Goal: Transaction & Acquisition: Register for event/course

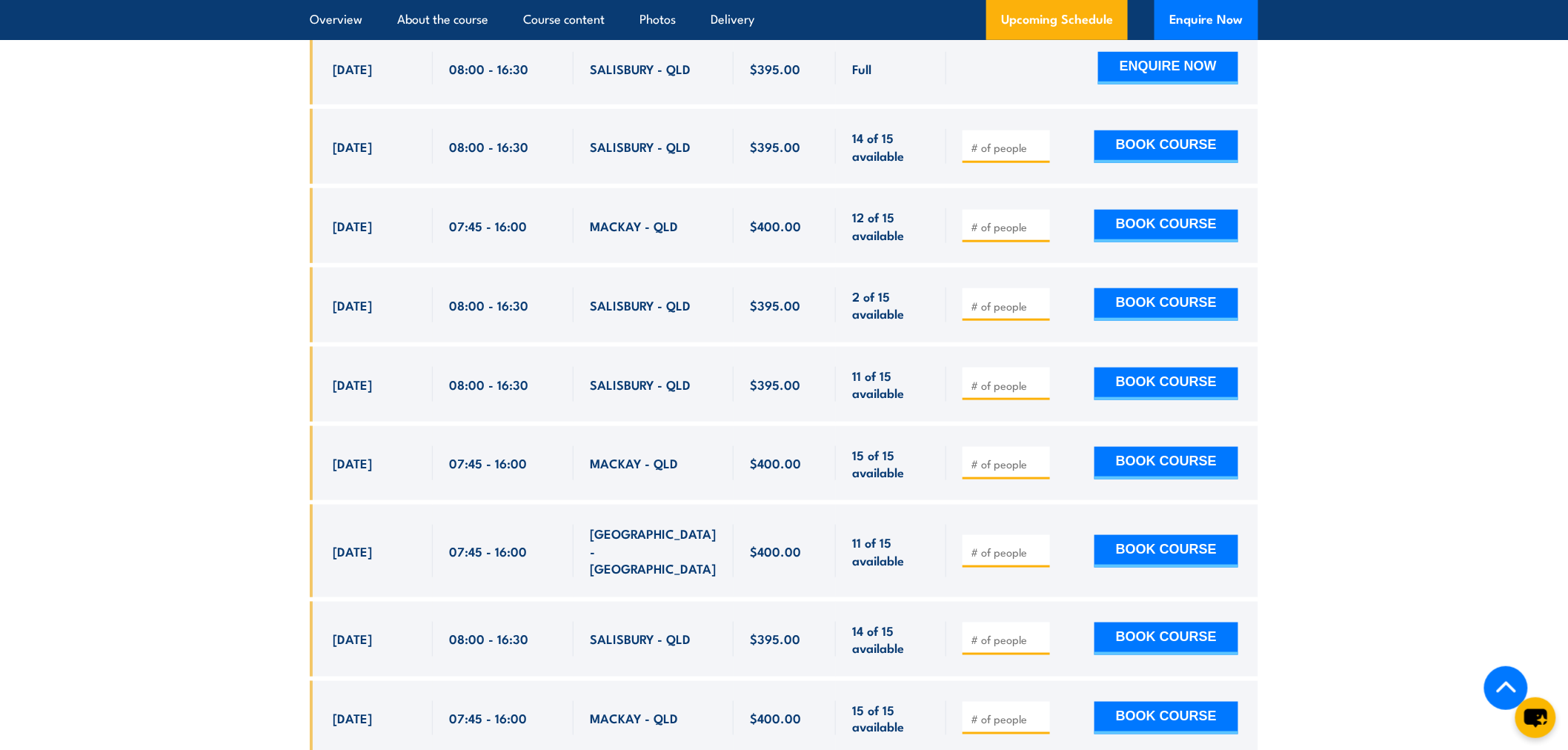
scroll to position [2761, 0]
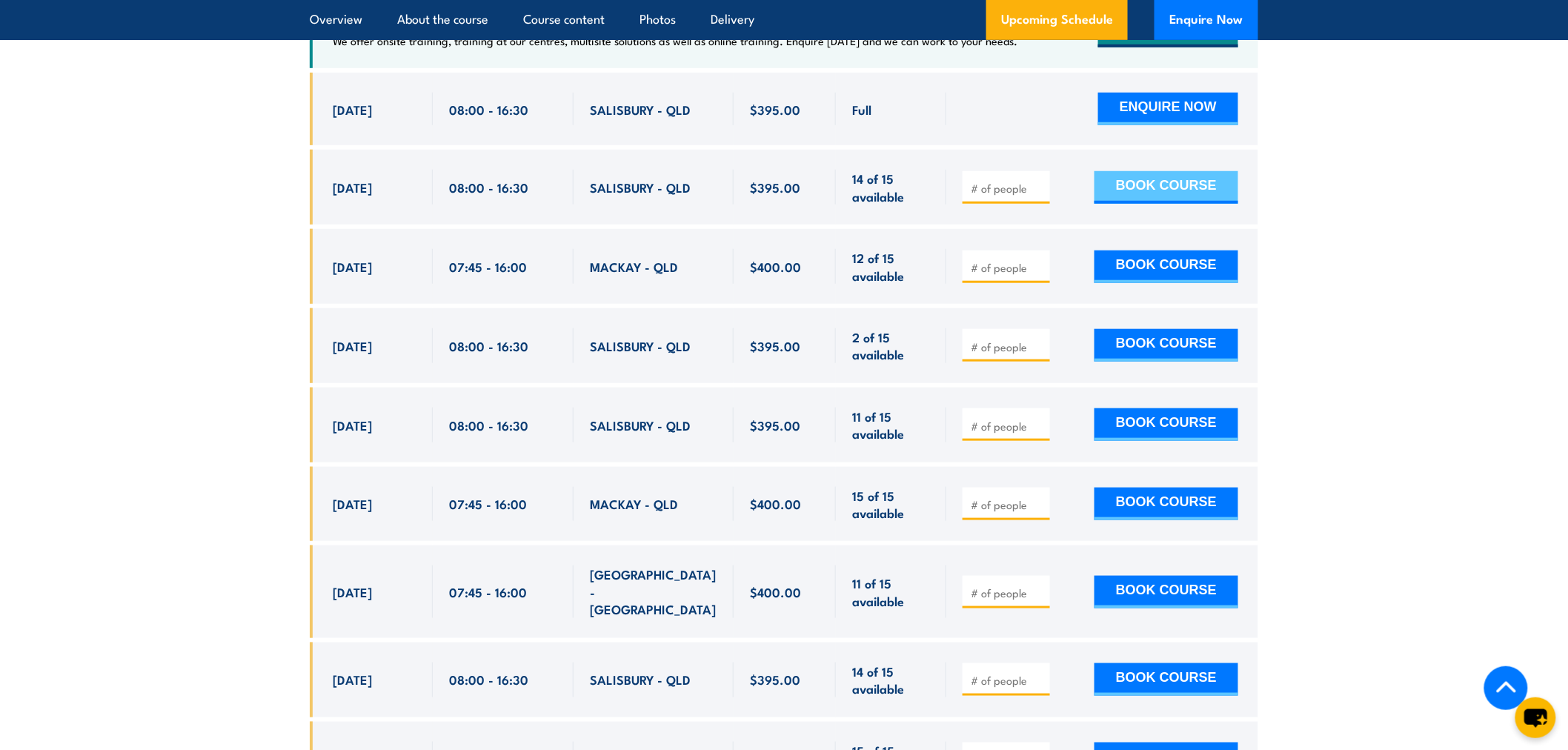
click at [1123, 198] on button "BOOK COURSE" at bounding box center [1166, 187] width 144 height 33
type input "1"
click at [1157, 198] on button "BOOK COURSE" at bounding box center [1166, 187] width 144 height 33
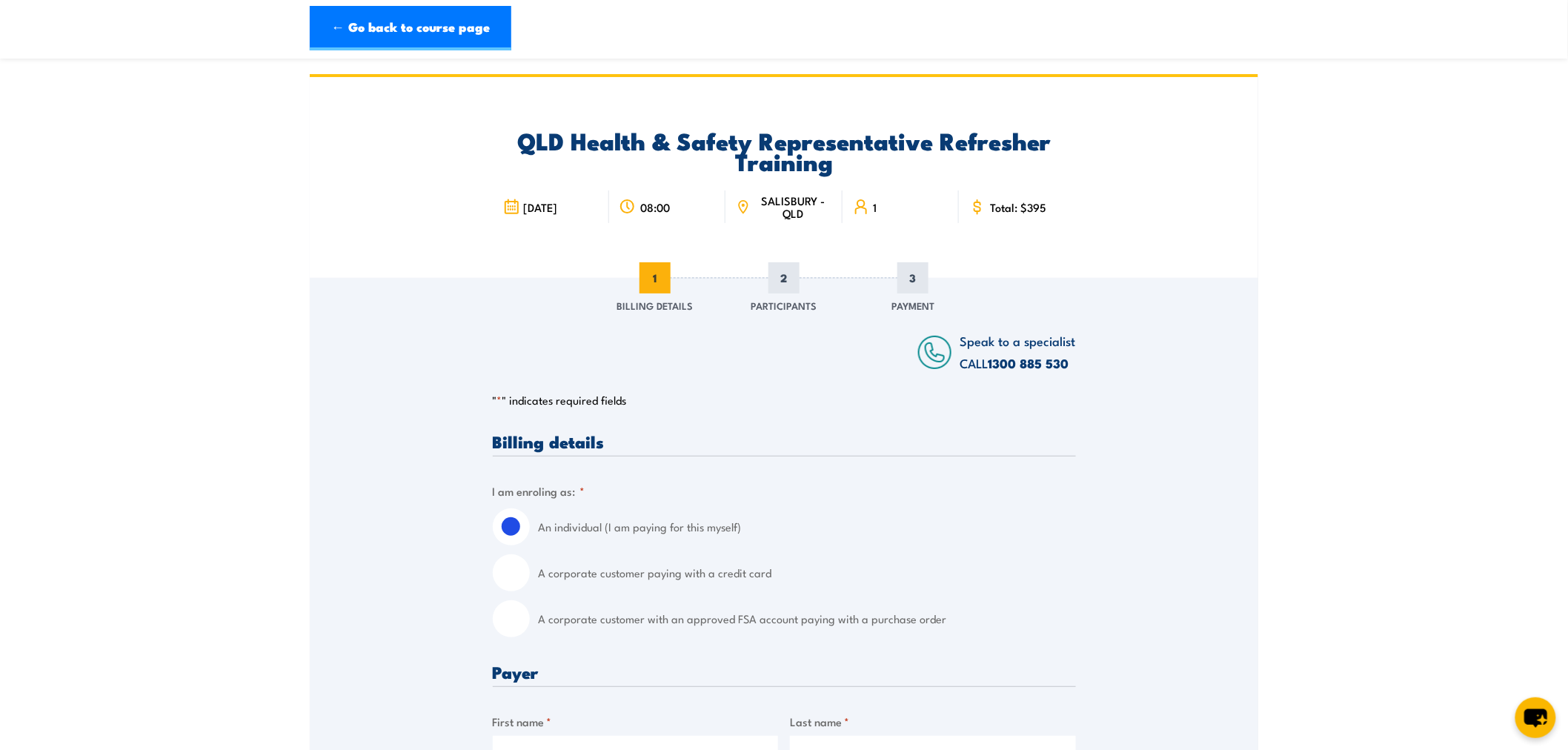
scroll to position [164, 0]
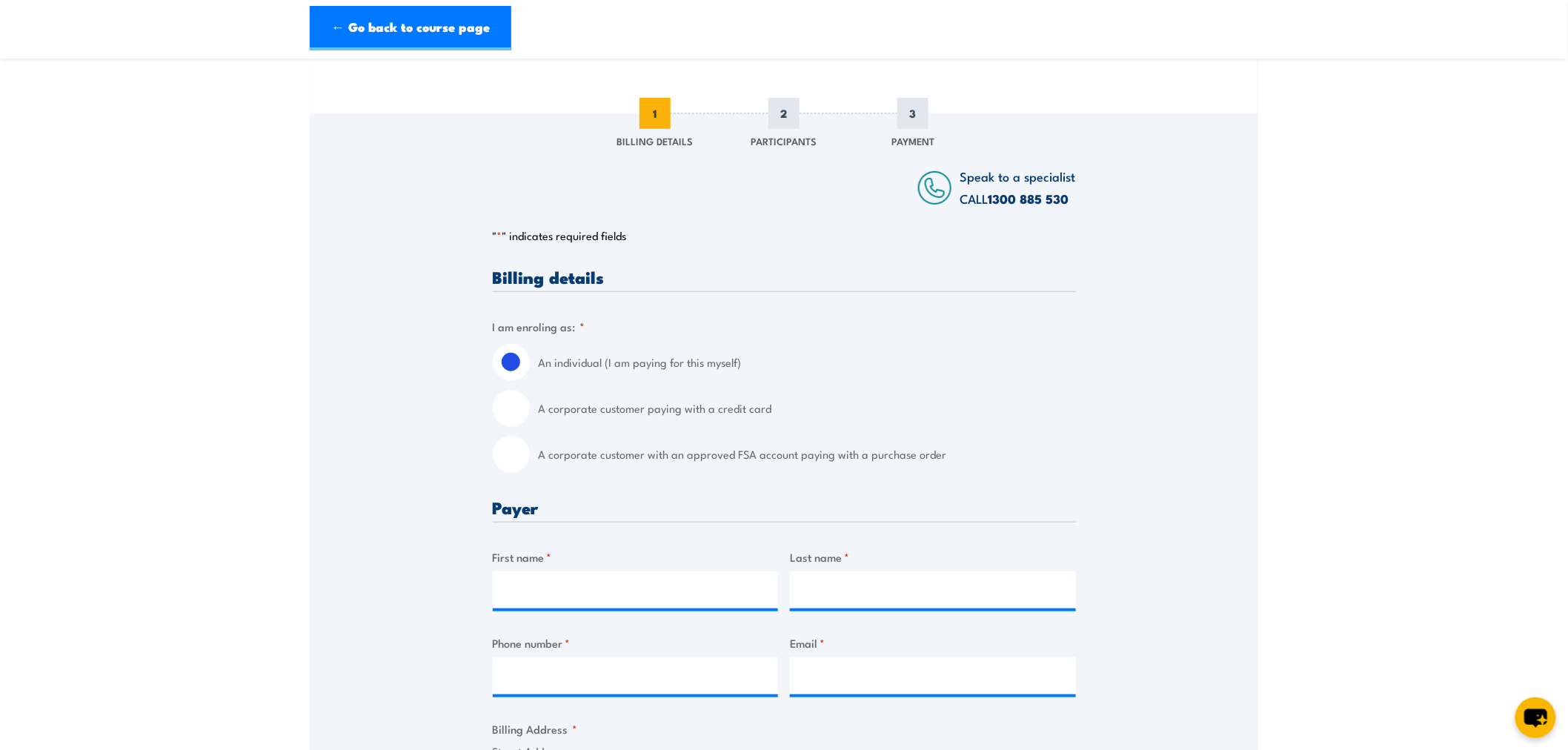
click at [519, 452] on input "A corporate customer with an approved FSA account paying with a purchase order" at bounding box center [511, 454] width 37 height 37
radio input "true"
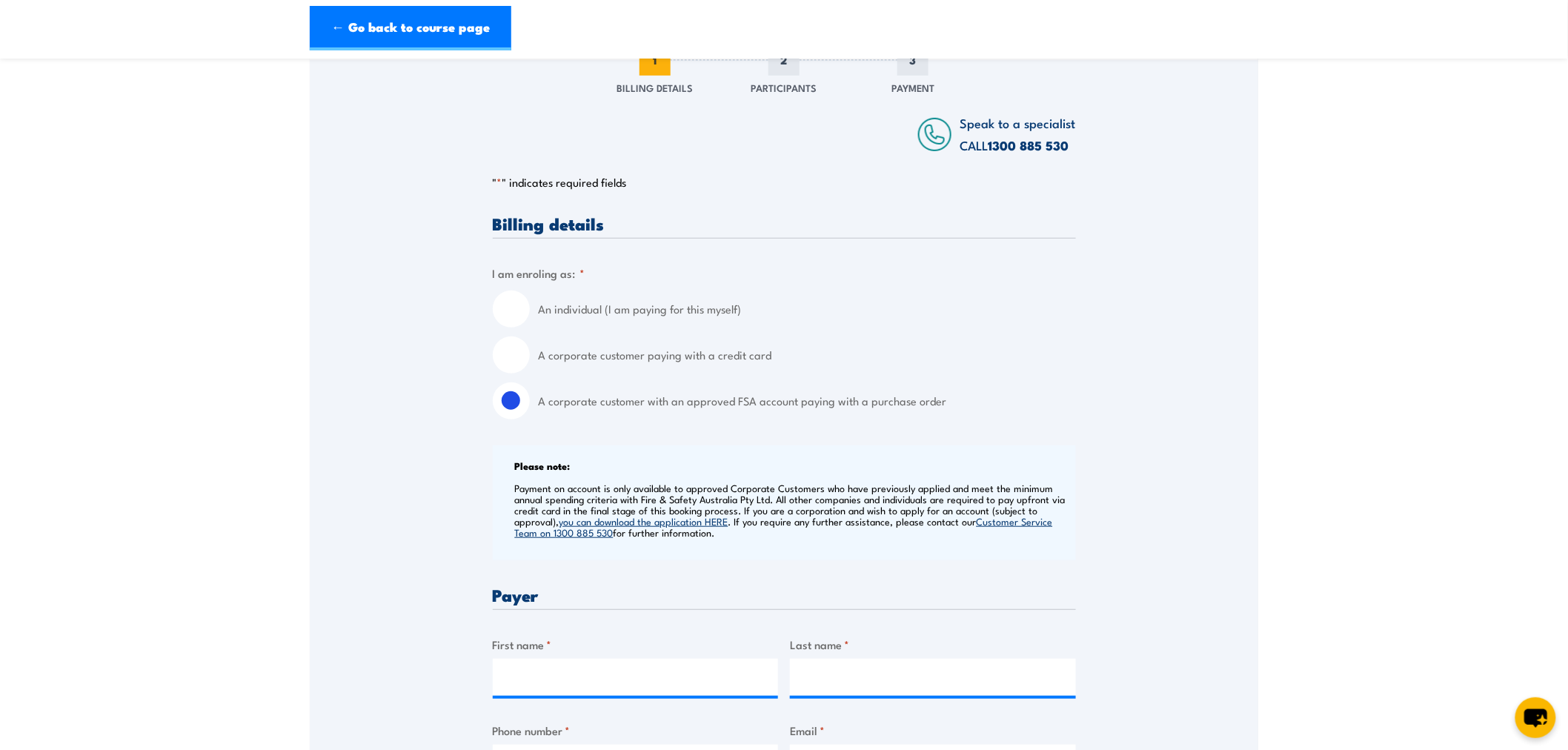
scroll to position [411, 0]
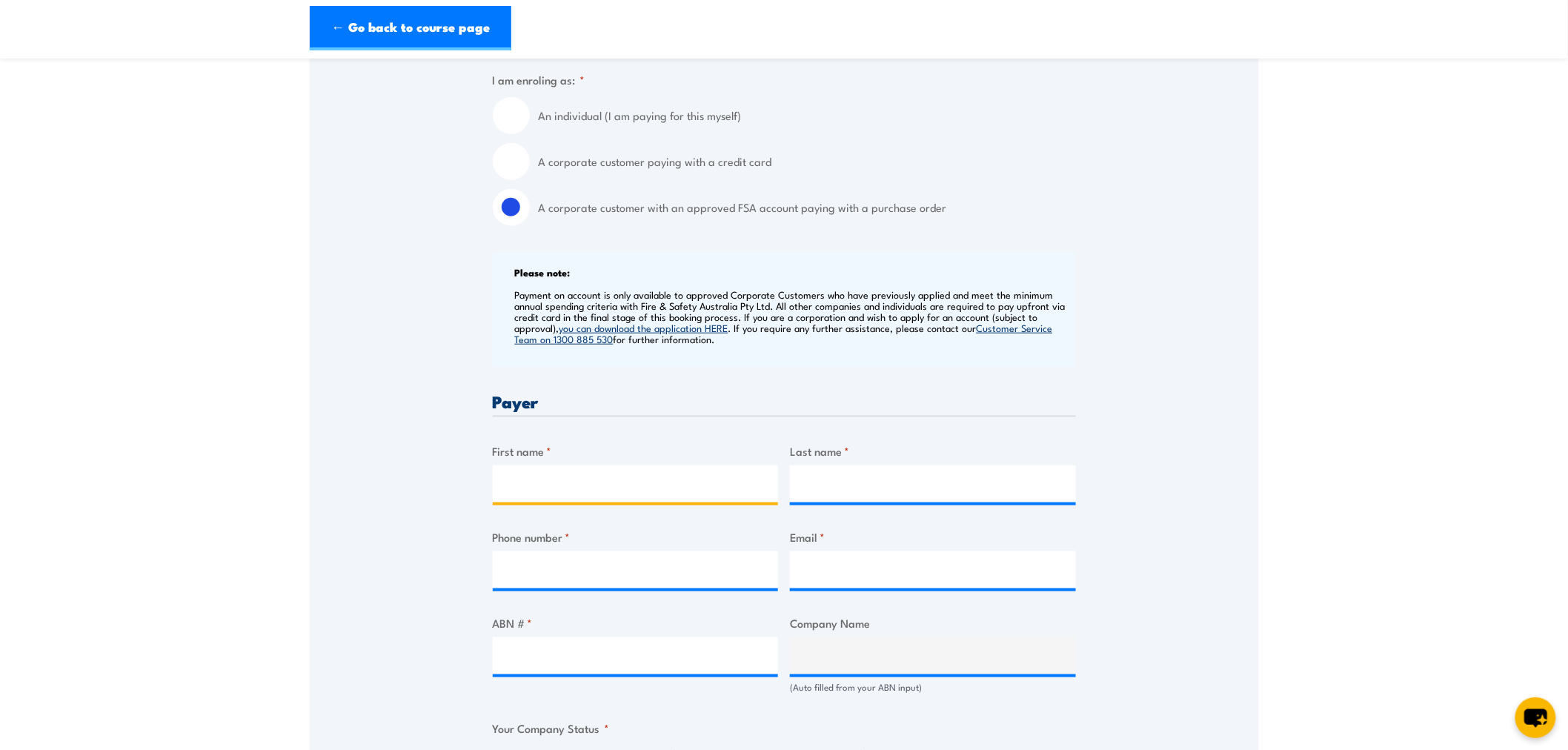
click at [564, 483] on input "First name *" at bounding box center [636, 483] width 286 height 37
click at [565, 485] on input "First name *" at bounding box center [636, 483] width 286 height 37
type input "Anastasia"
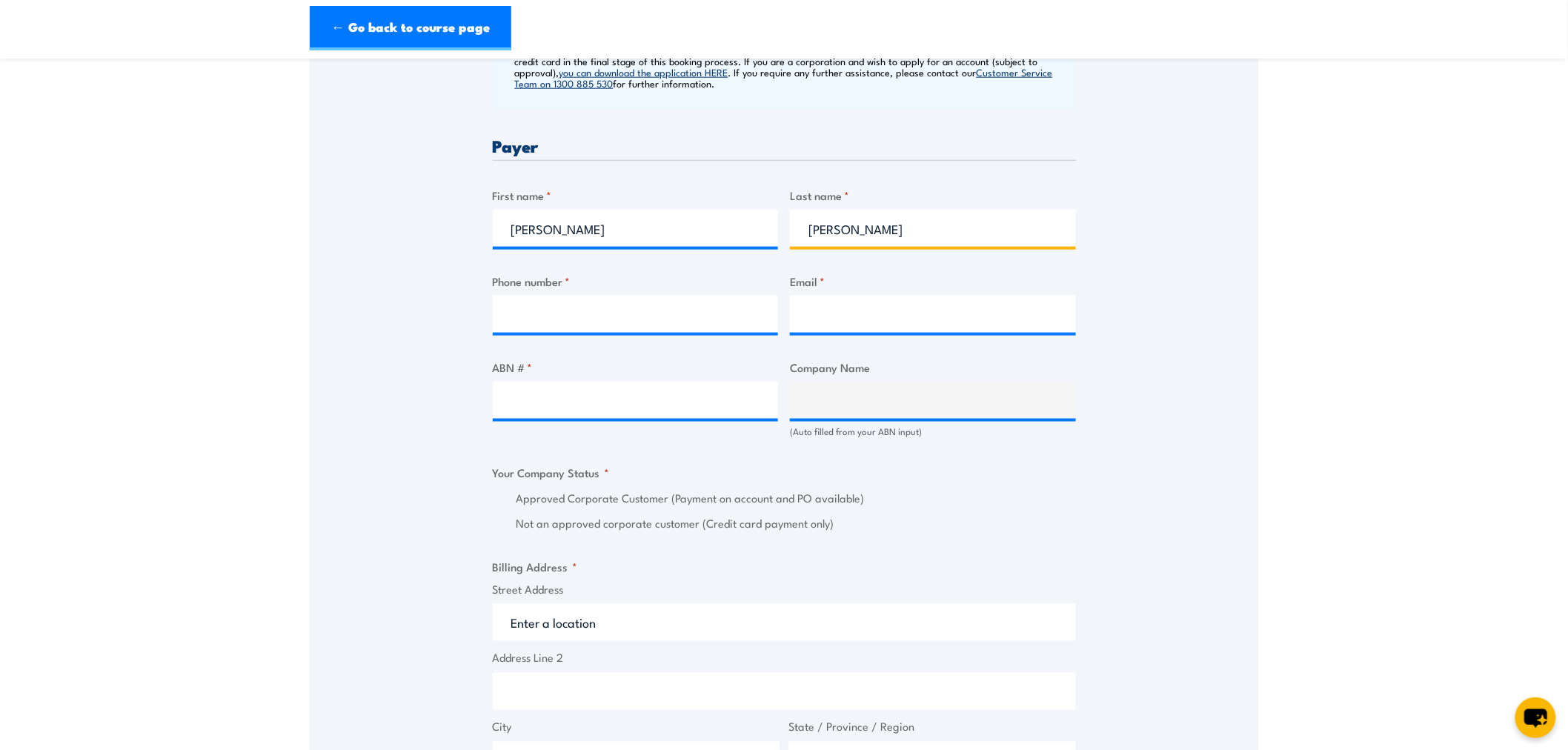
scroll to position [719, 0]
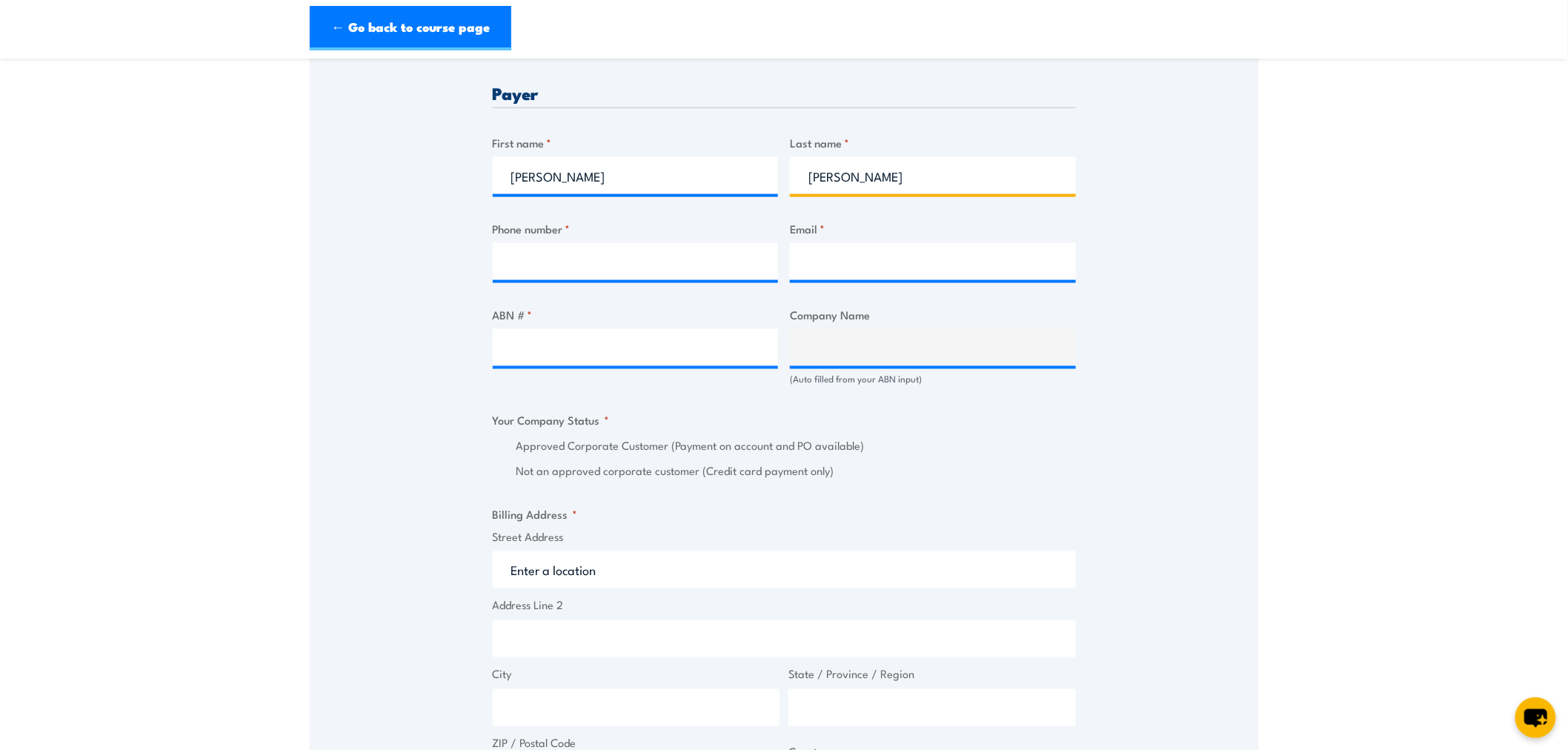
type input "Pereira"
click at [580, 352] on input "ABN # *" at bounding box center [636, 347] width 286 height 37
paste input "72 002 765 795"
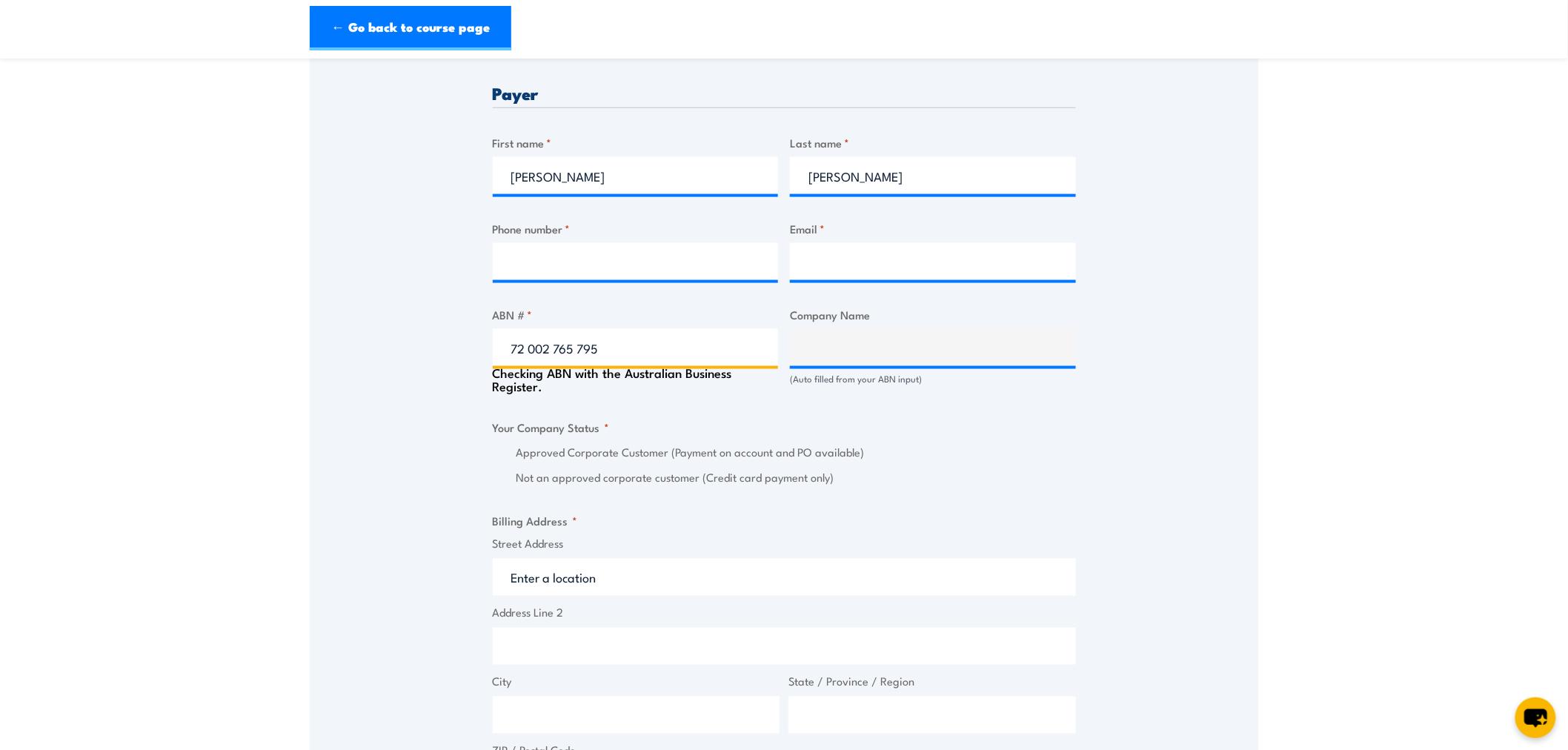
type input "72 002 765 795"
click at [567, 265] on input "Phone number *" at bounding box center [636, 261] width 286 height 37
type input "BRISBANE CITY COUNCIL"
radio input "true"
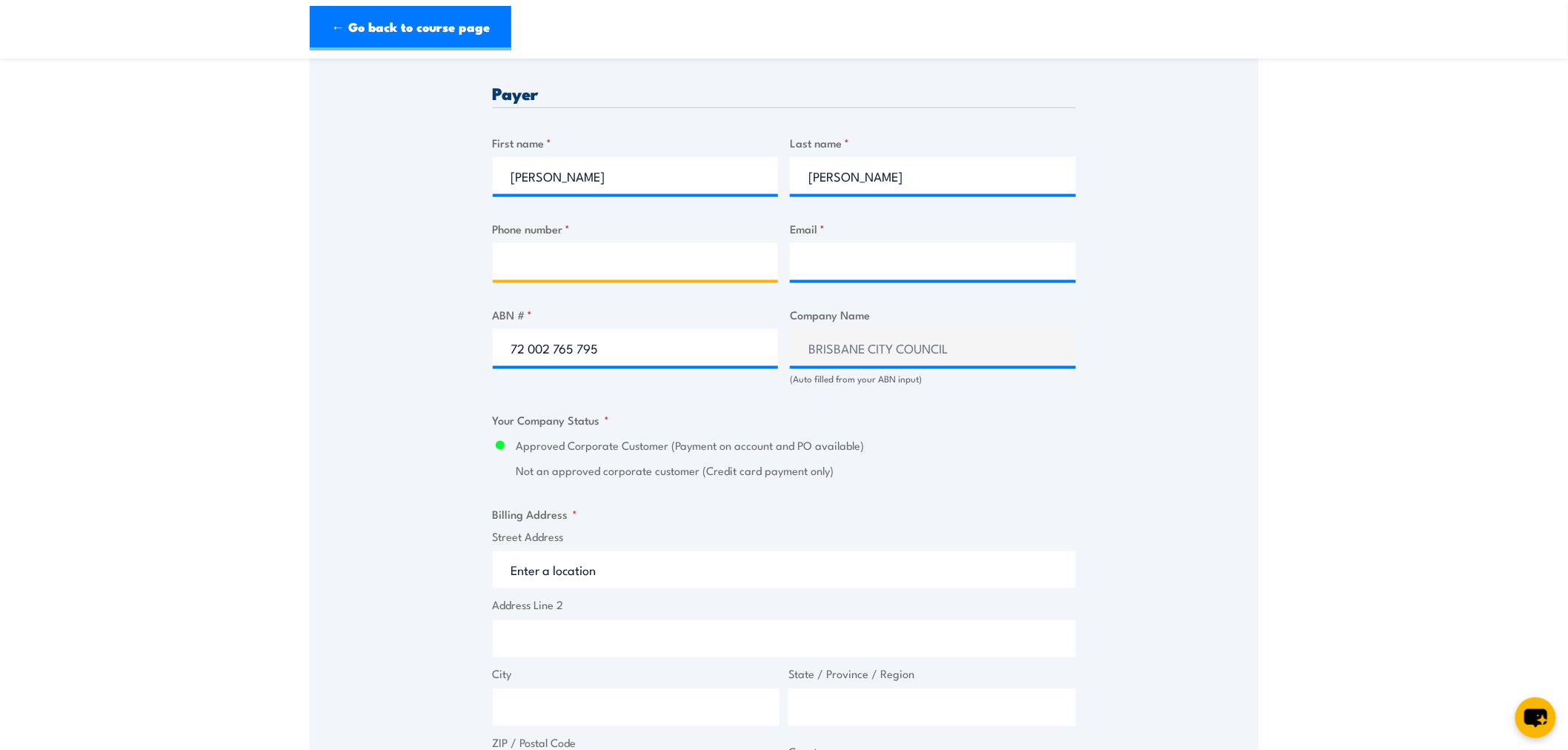
type input "0"
click at [576, 257] on input "Phone number *" at bounding box center [636, 261] width 286 height 37
type input "0734030303"
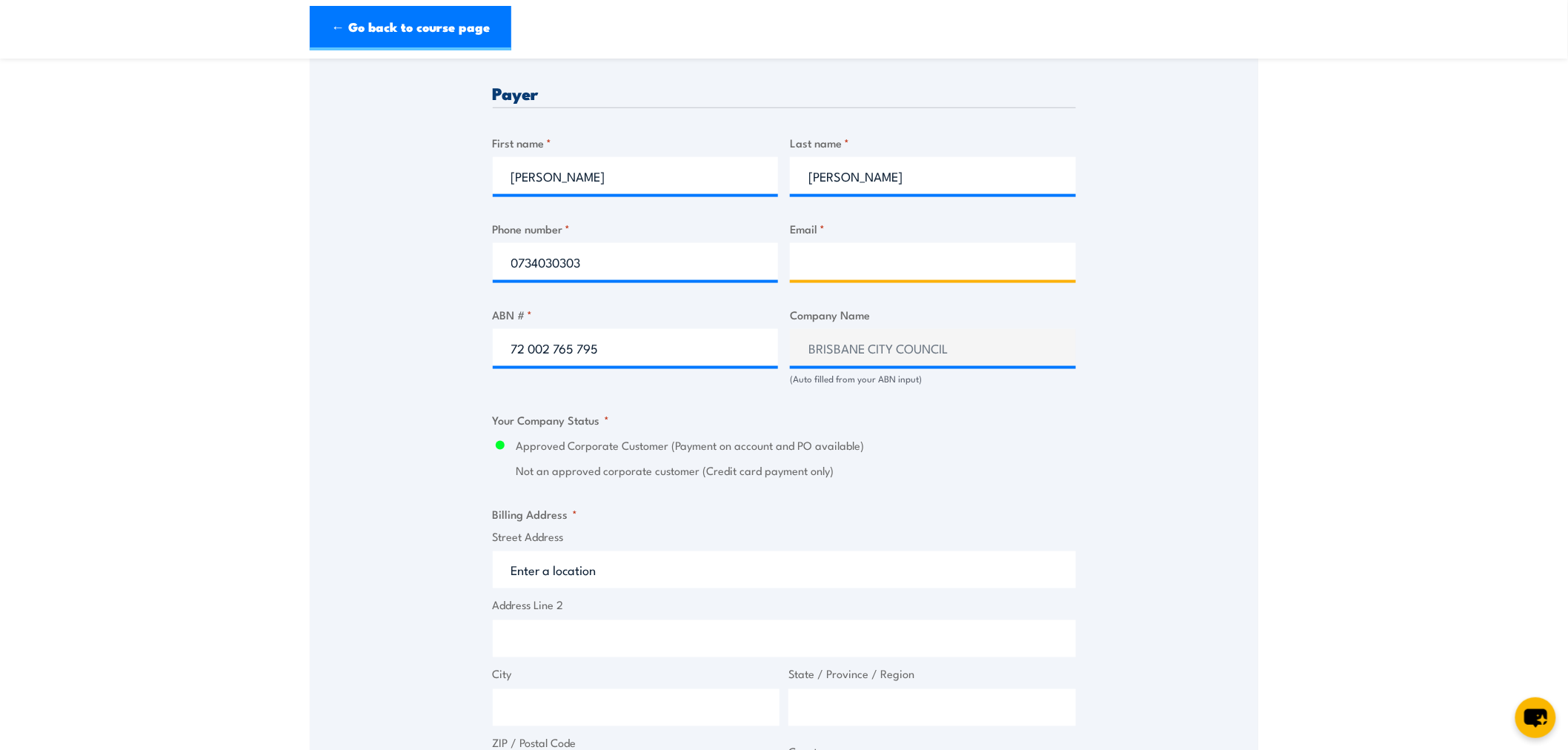
type input "cs-training@brisbane.qld.gov.au"
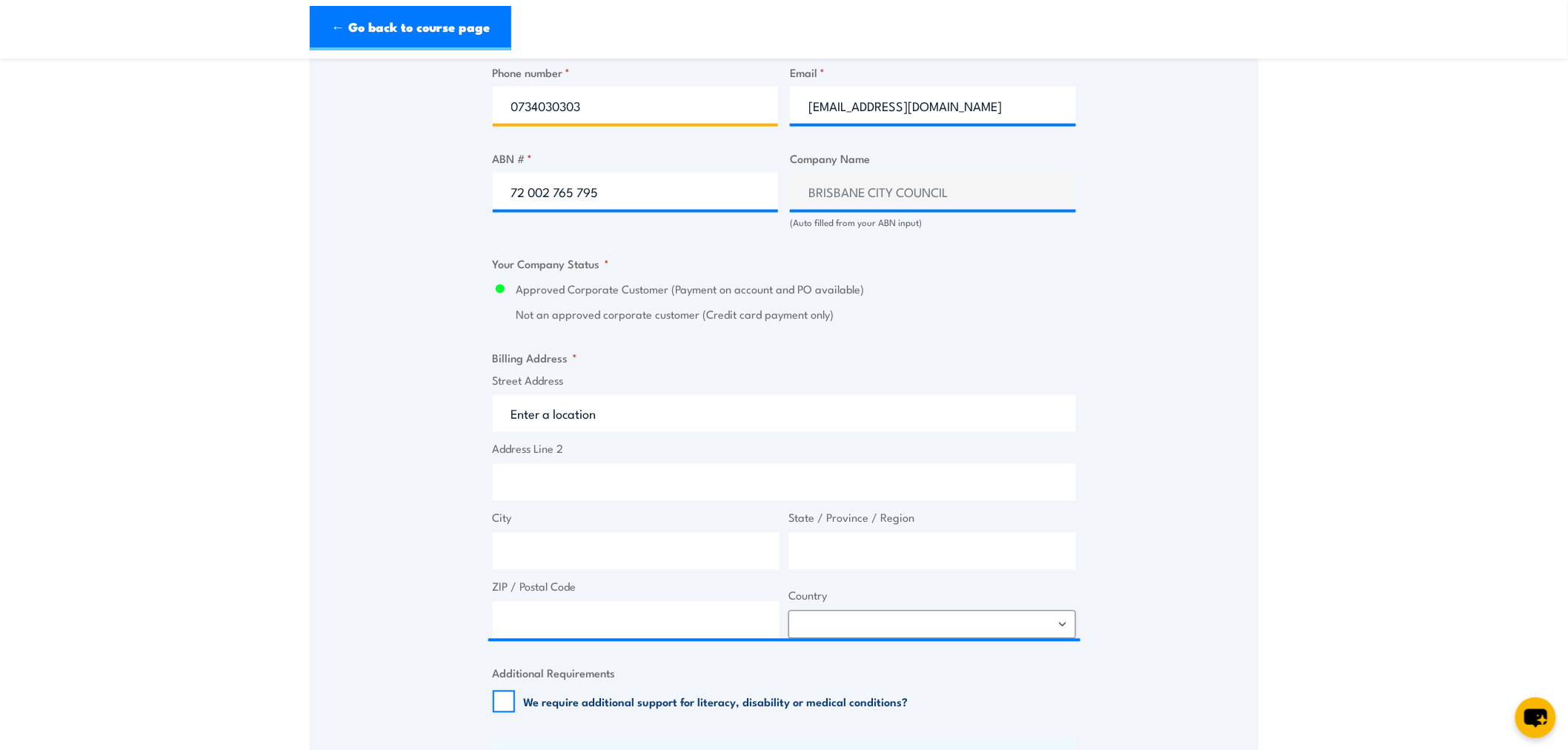
scroll to position [883, 0]
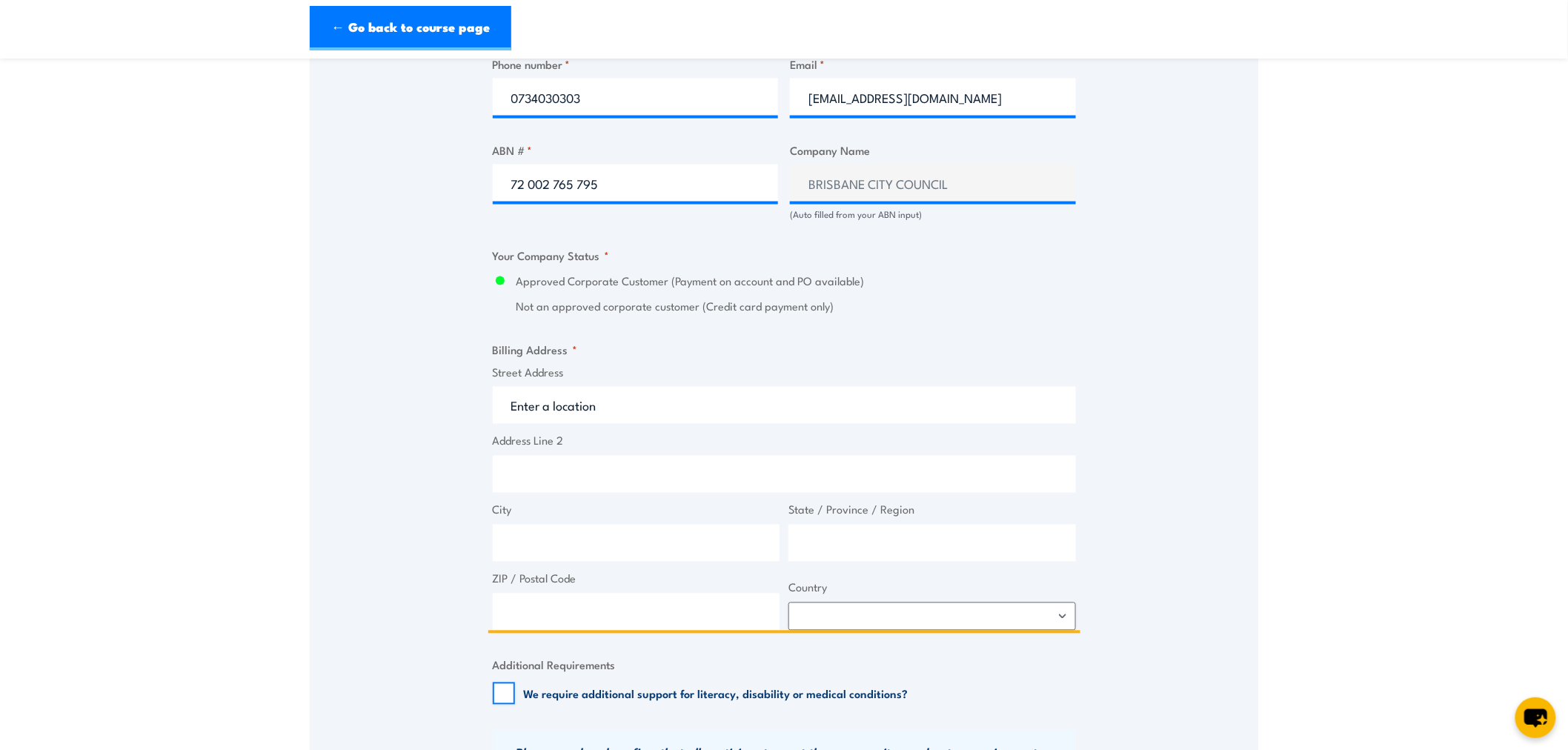
click at [617, 420] on input "Street Address" at bounding box center [784, 405] width 584 height 37
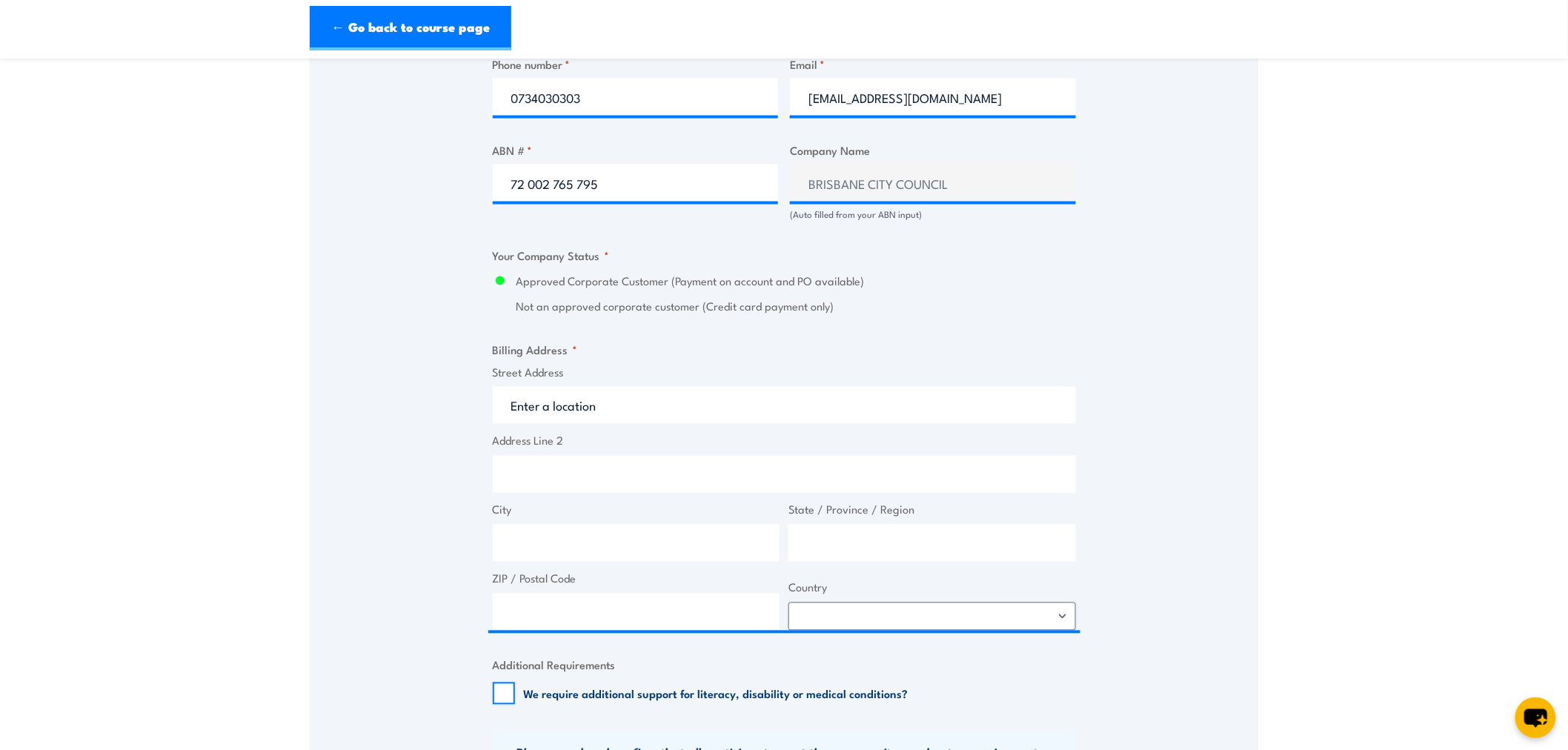
click at [561, 372] on label "Street Address" at bounding box center [784, 372] width 584 height 17
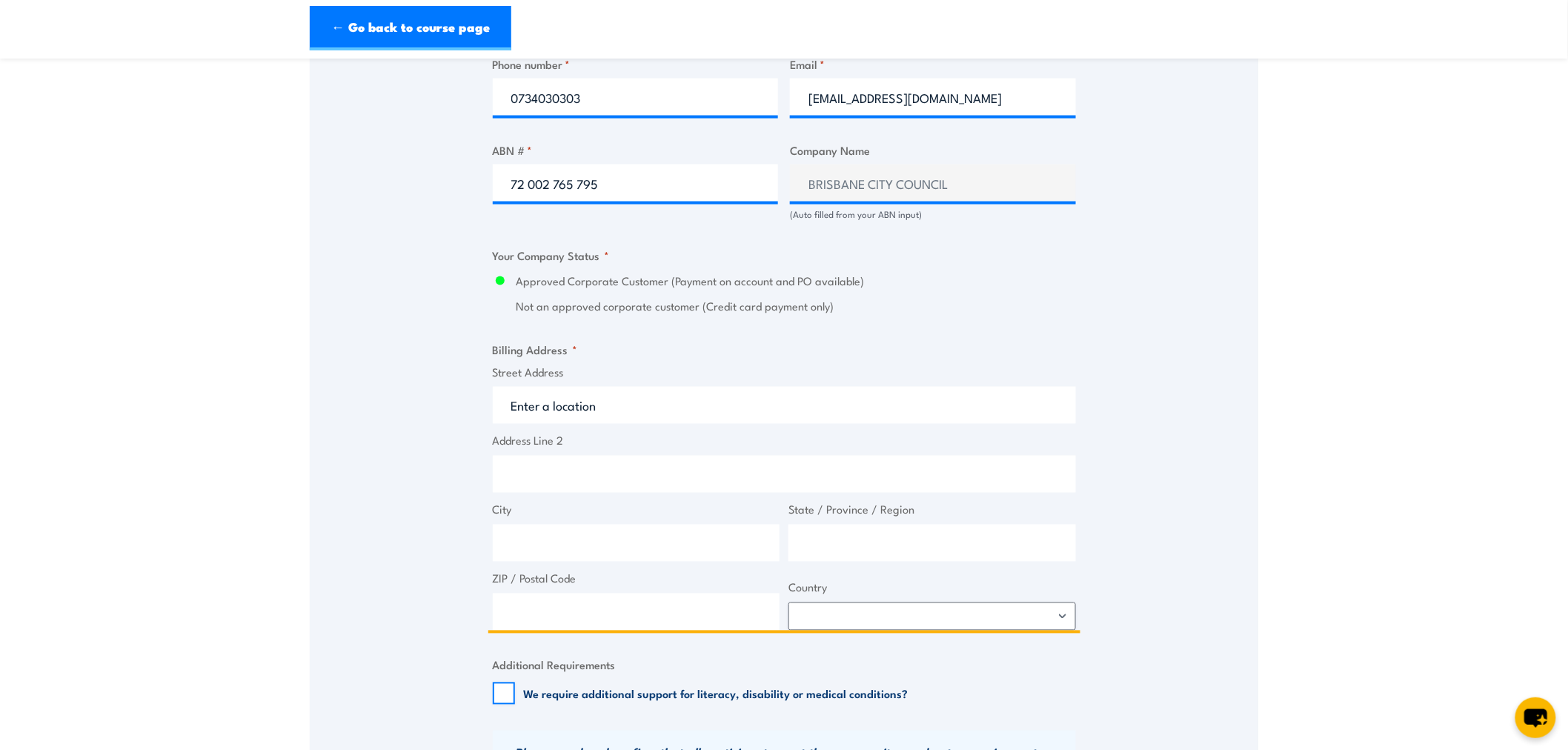
click at [561, 387] on input "Street Address" at bounding box center [784, 405] width 584 height 37
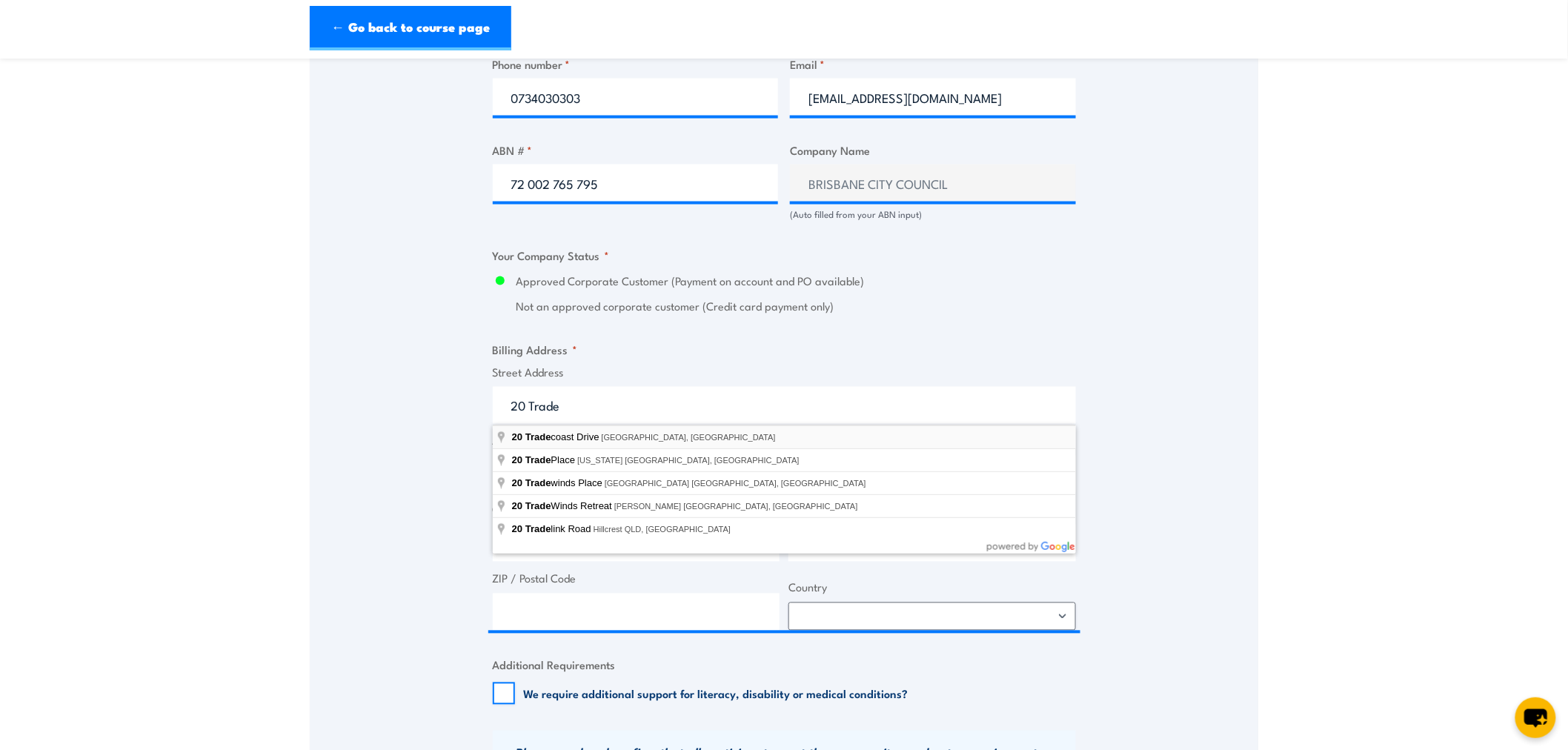
type input "20 Tradecoast Drive, Eagle Farm QLD, Australia"
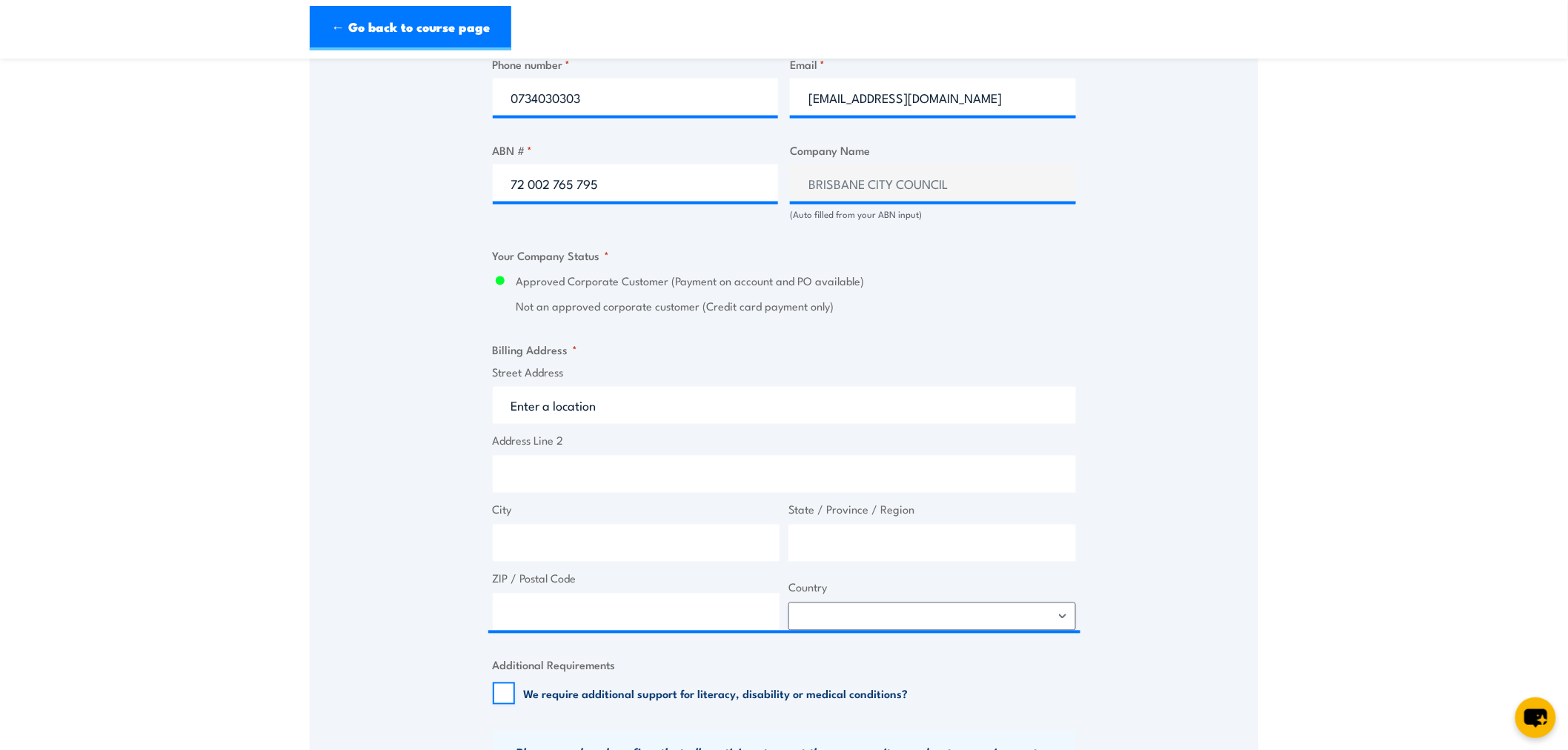
type input "20 Tradecoast Dr"
type input "Eagle Farm"
type input "[GEOGRAPHIC_DATA]"
type input "4009"
select select "Australia"
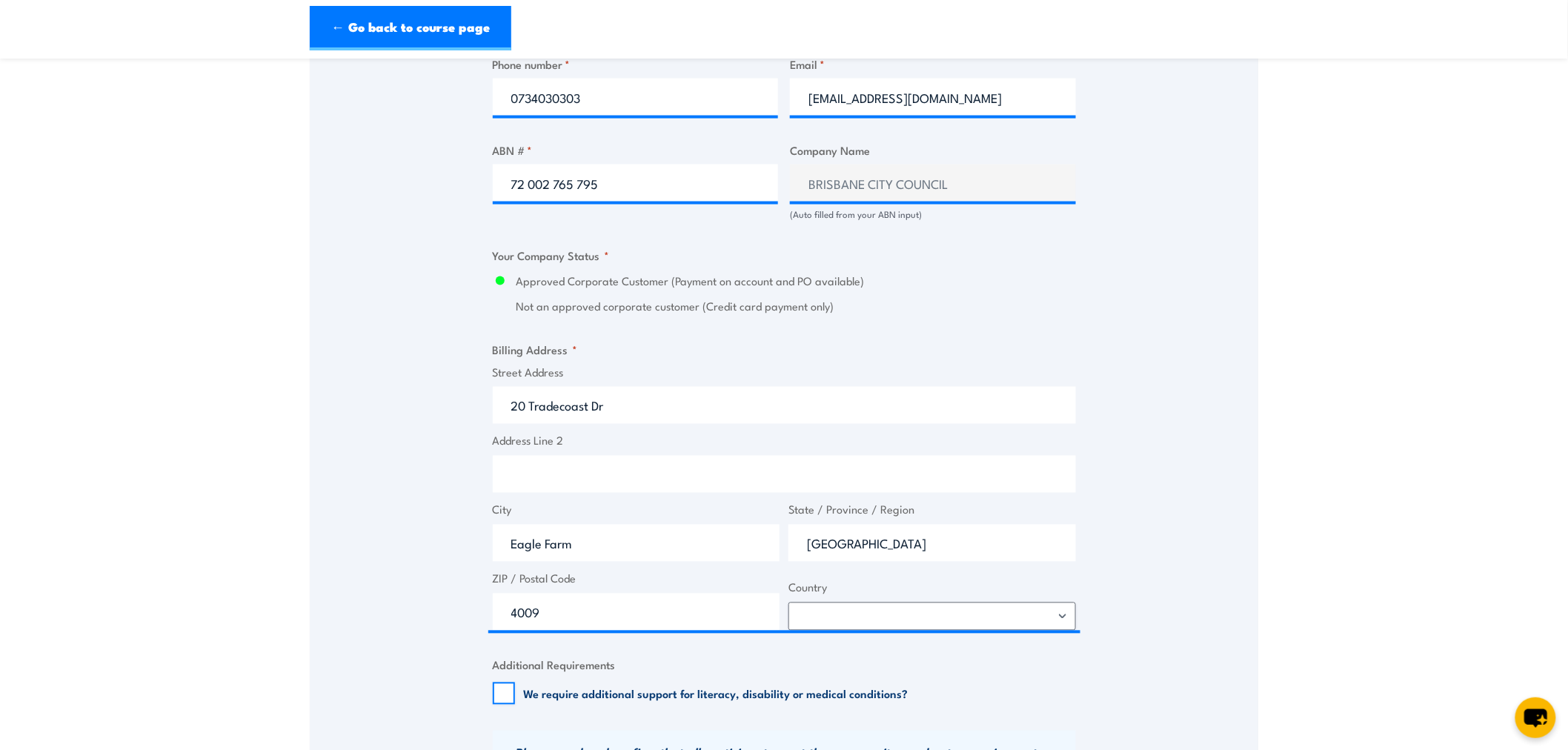
click at [358, 396] on div "Speak to a specialist CALL 1300 885 530 CALL 1300 885 530 " * " indicates requi…" at bounding box center [784, 455] width 949 height 2121
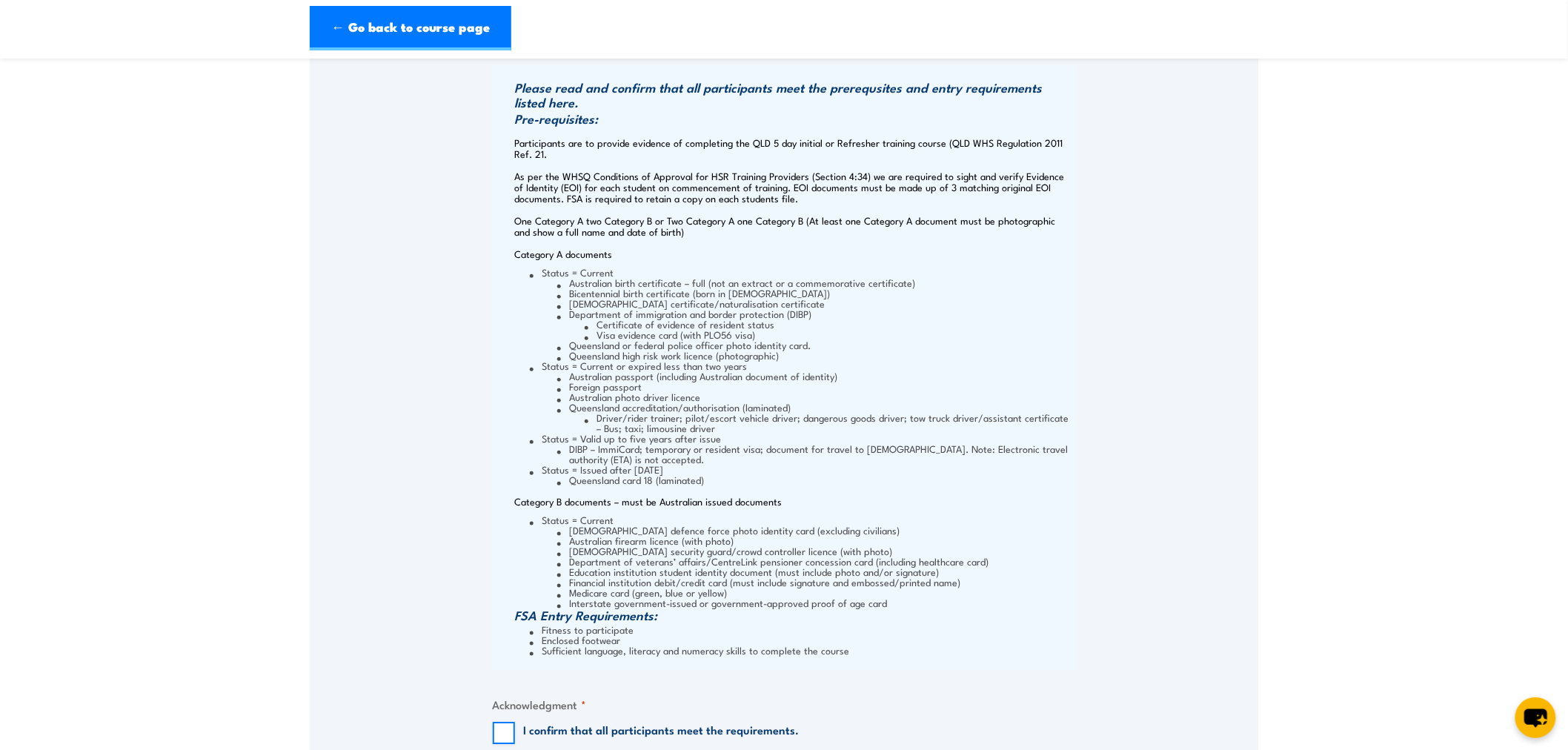
scroll to position [1516, 0]
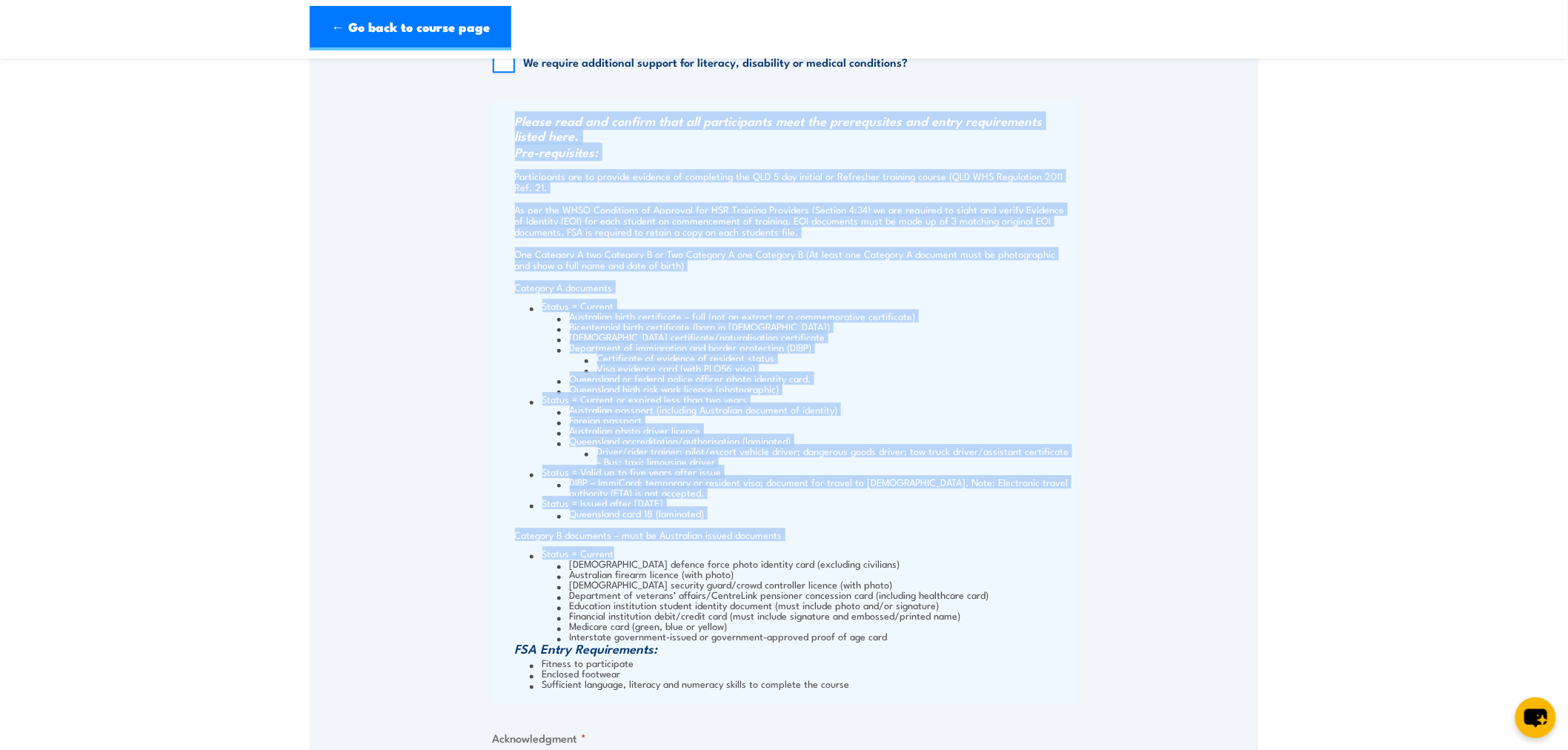
drag, startPoint x: 509, startPoint y: 121, endPoint x: 924, endPoint y: 544, distance: 592.6
click at [924, 544] on div "Please read and confirm that all participants meet the prerequsites and entry r…" at bounding box center [784, 401] width 584 height 605
click at [595, 218] on p "As per the WHSQ Conditions of Approval for HSR Training Providers (Section 4:34…" at bounding box center [794, 221] width 557 height 33
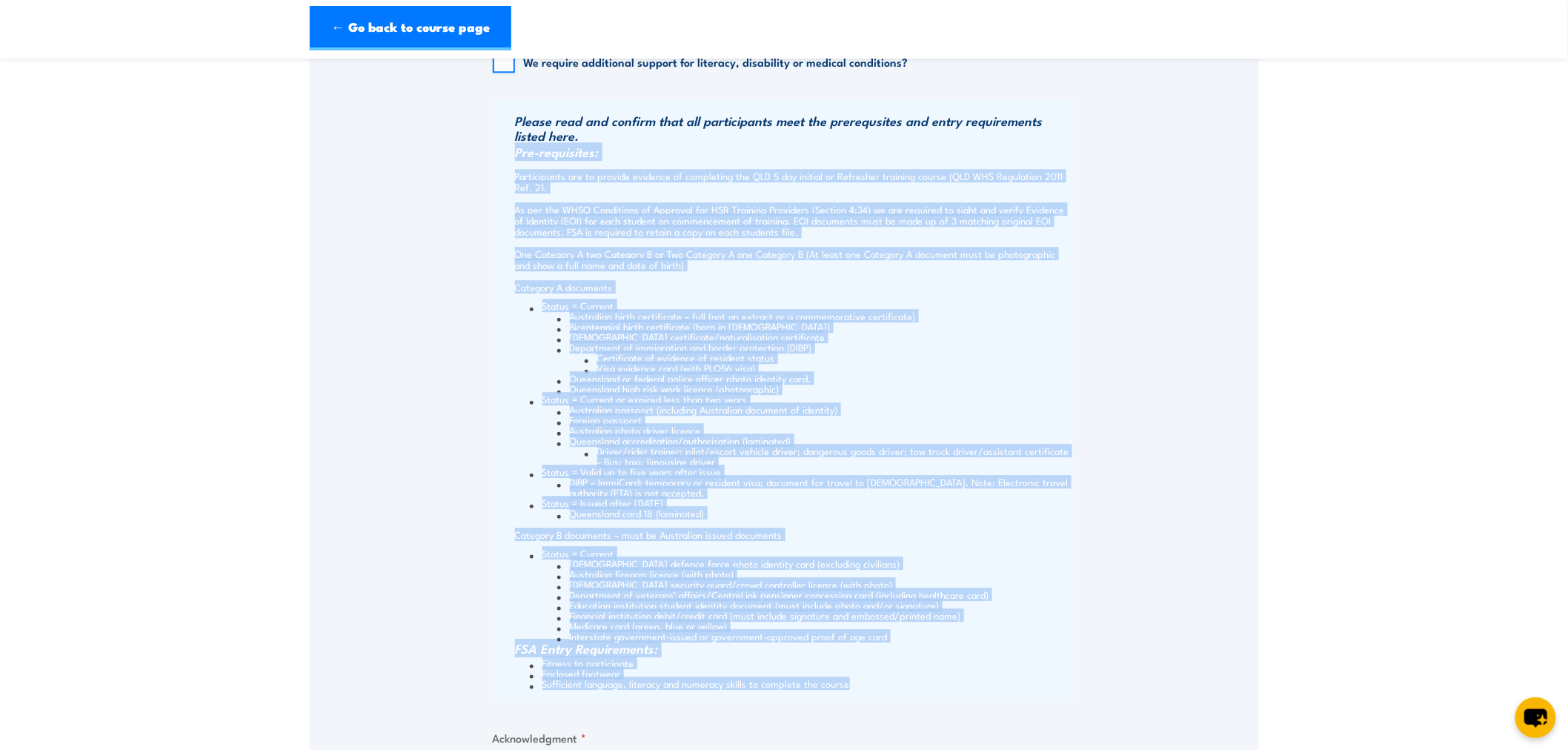
drag, startPoint x: 517, startPoint y: 152, endPoint x: 846, endPoint y: 689, distance: 629.8
click at [846, 689] on div "Please read and confirm that all participants meet the prerequsites and entry r…" at bounding box center [784, 401] width 584 height 605
copy div "Pre-requisites: Participants are to provide evidence of completing the QLD 5 da…"
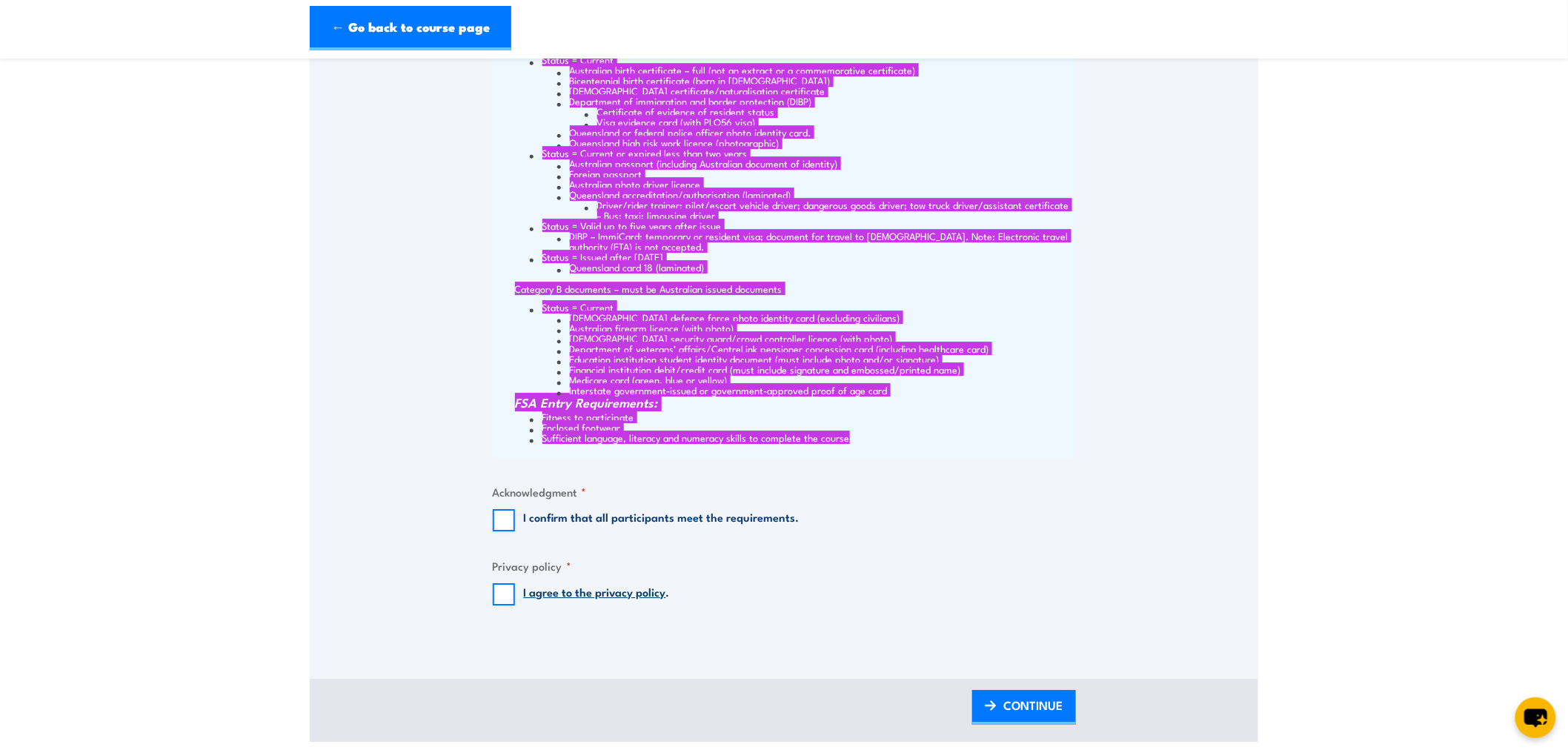
scroll to position [1763, 0]
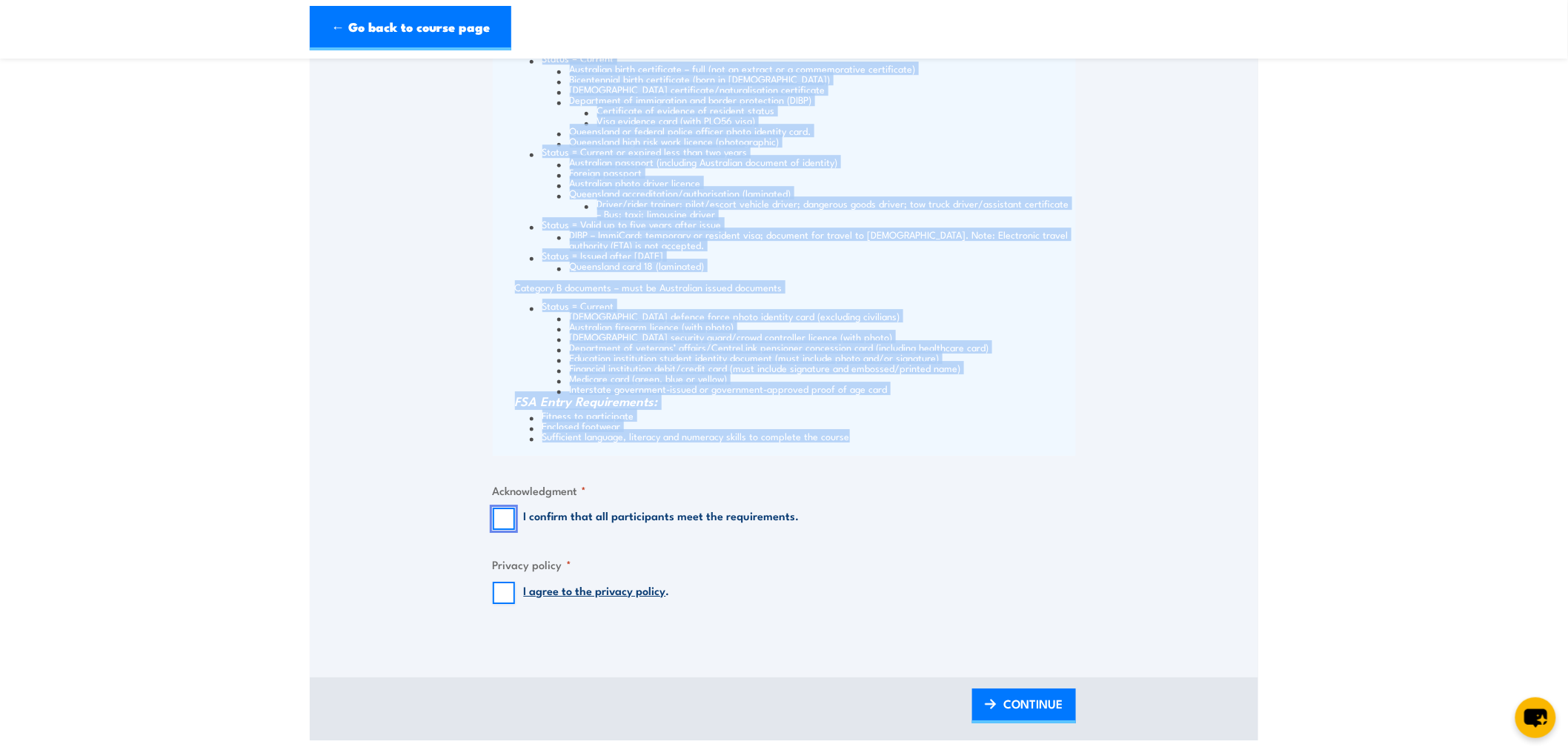
click at [496, 513] on input "I confirm that all participants meet the requirements." at bounding box center [504, 518] width 22 height 22
checkbox input "true"
click at [506, 594] on input "I agree to the privacy policy ." at bounding box center [504, 593] width 22 height 22
checkbox input "true"
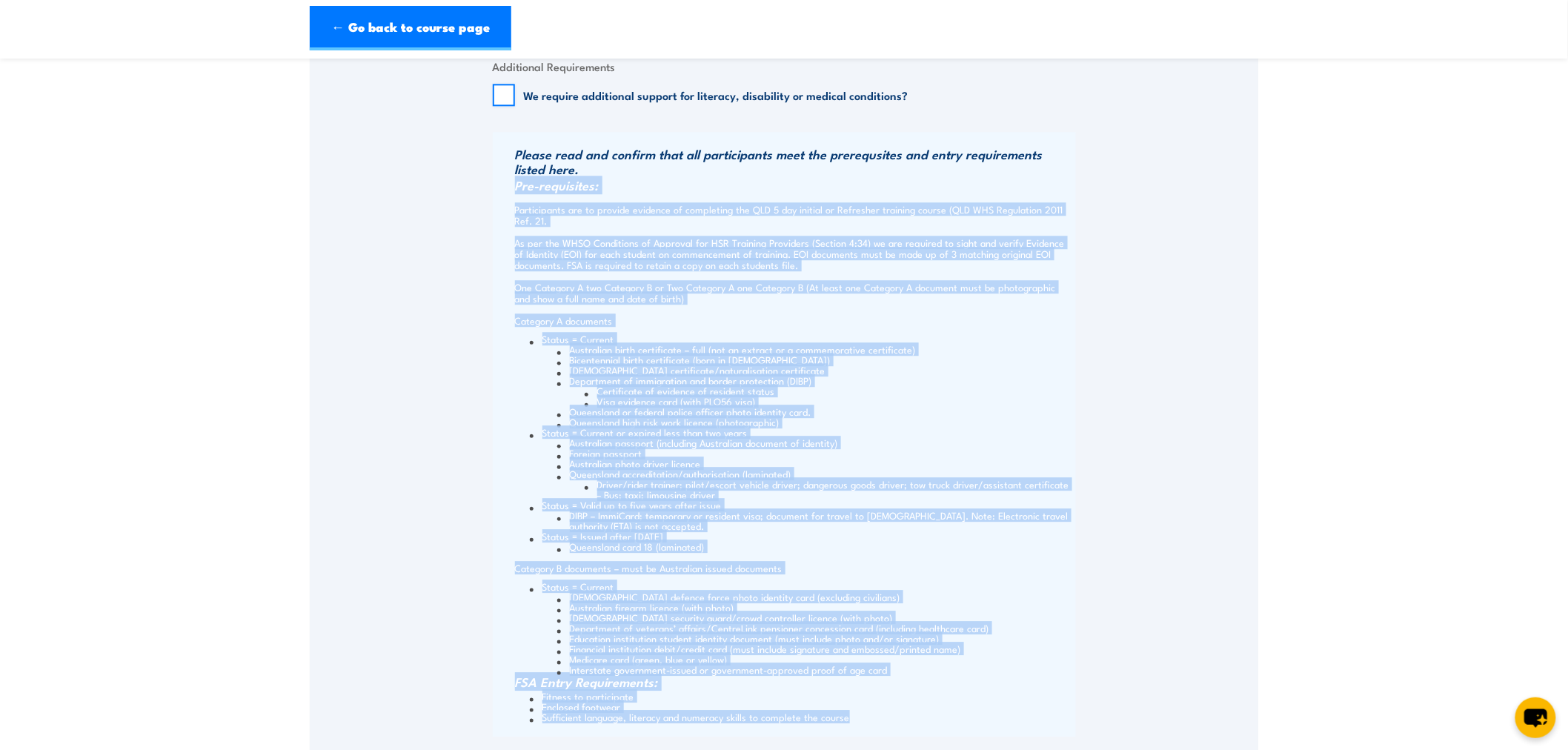
scroll to position [1845, 0]
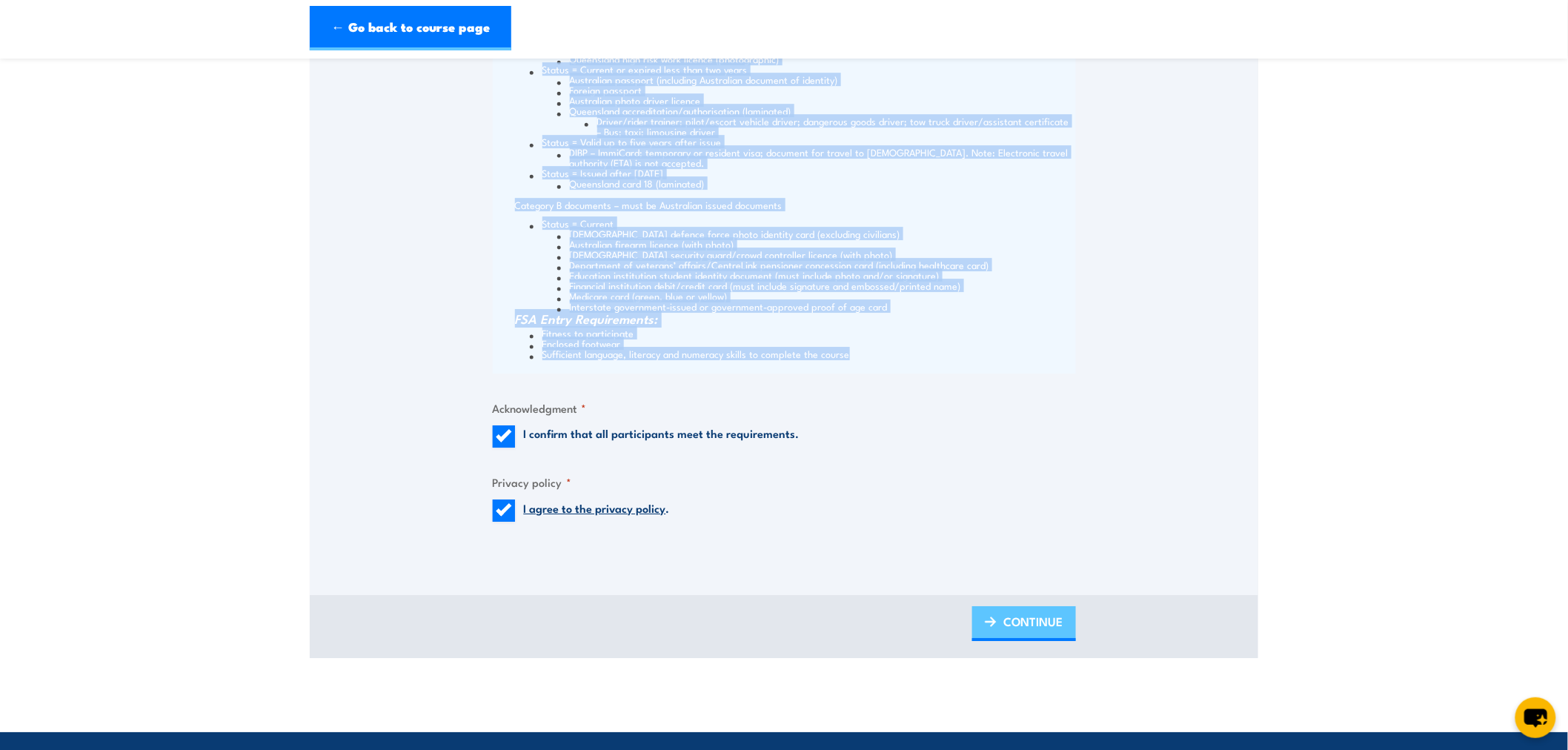
click at [1040, 609] on span "CONTINUE" at bounding box center [1034, 621] width 60 height 39
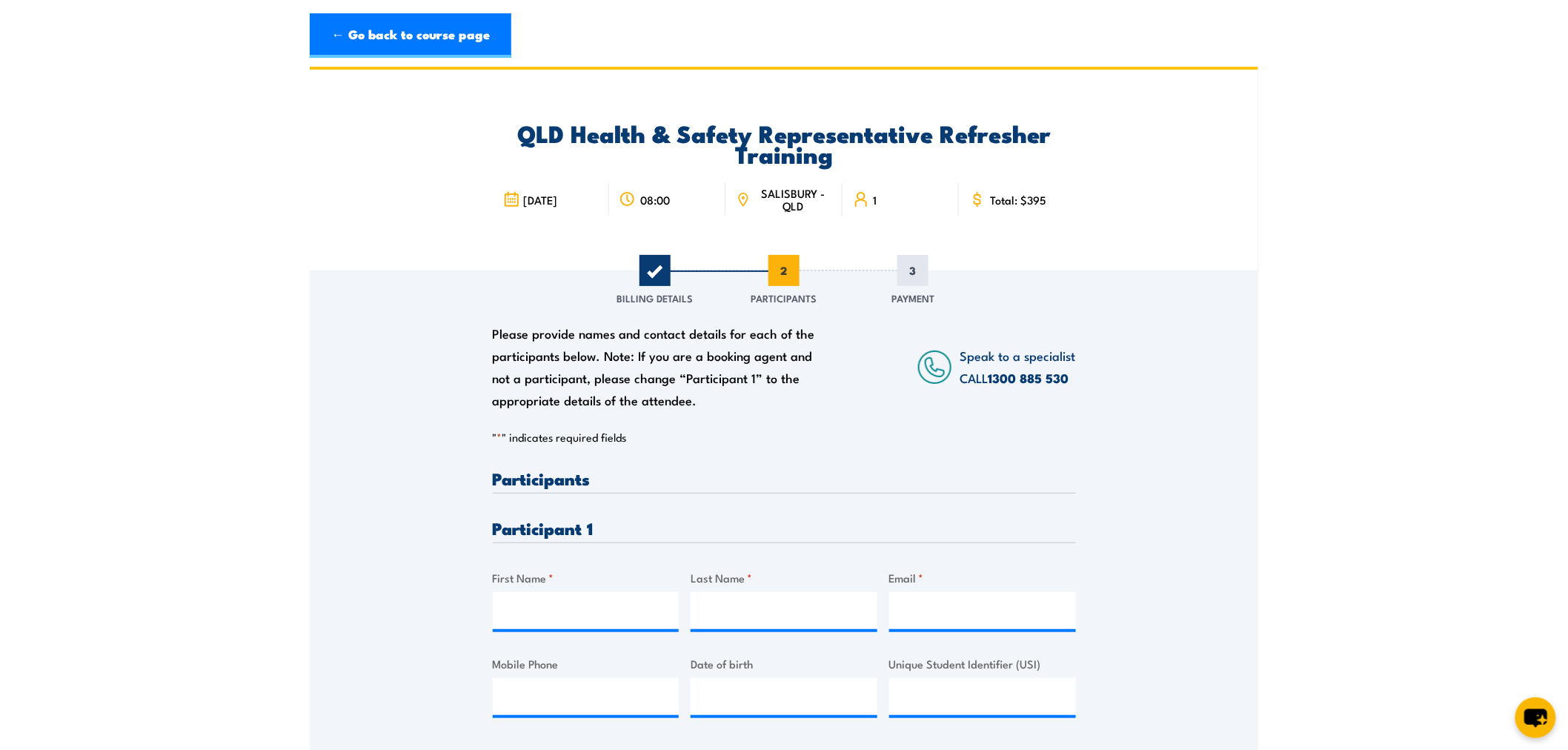
scroll to position [0, 0]
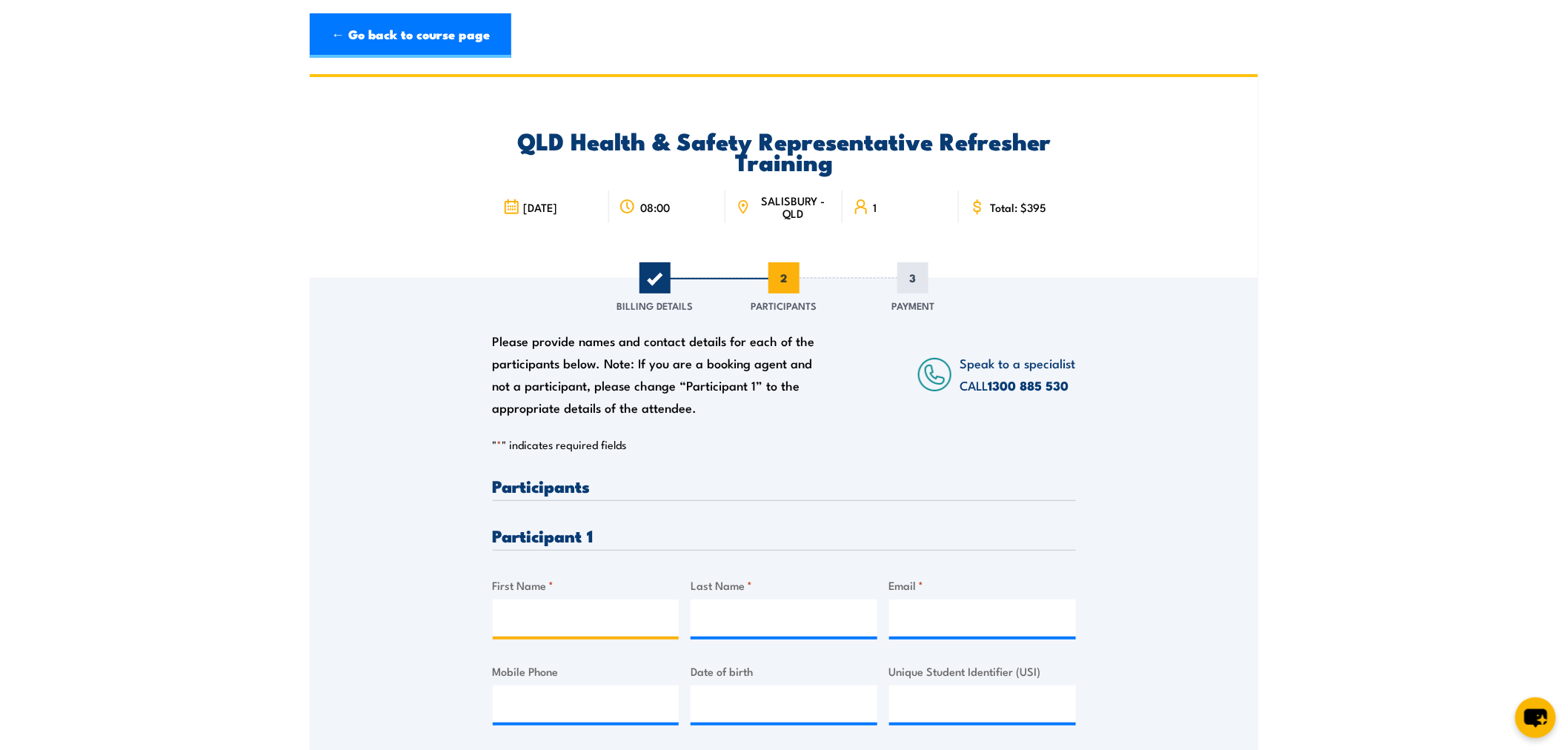
click at [521, 625] on input "First Name *" at bounding box center [586, 617] width 187 height 37
type input "Iggy"
click at [817, 613] on input "Last Name *" at bounding box center [784, 617] width 187 height 37
paste input "Vujcic"
type input "Vujcic"
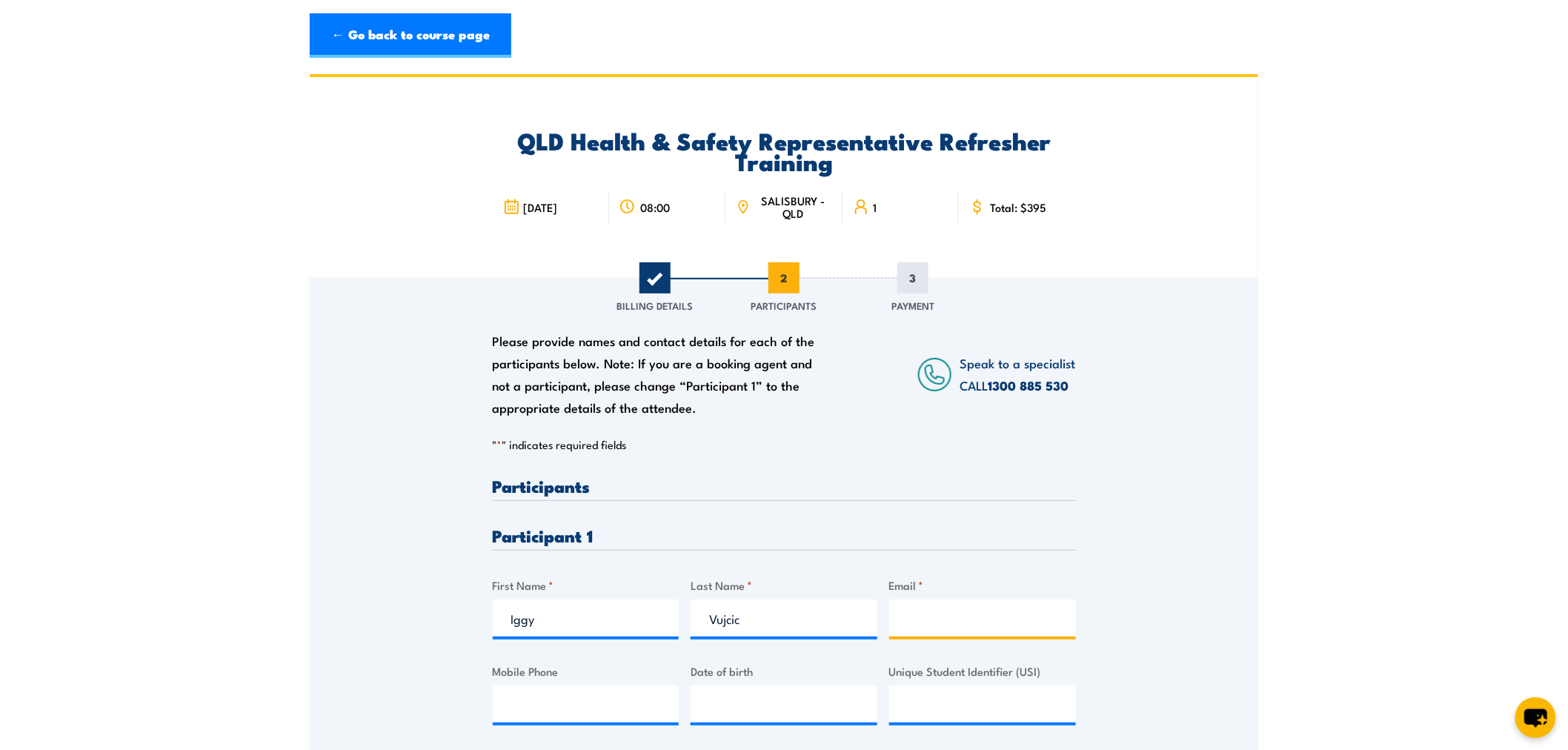
click at [927, 617] on input "Email *" at bounding box center [982, 617] width 187 height 37
paste input "iggy.vujcic@brisbane.qld.gov.au"
type input "viggy.vujcic@brisbane.qld.gov.a"
paste input "iggy.vujcic@brisbane.qld.gov.au"
drag, startPoint x: 941, startPoint y: 618, endPoint x: 797, endPoint y: 621, distance: 144.0
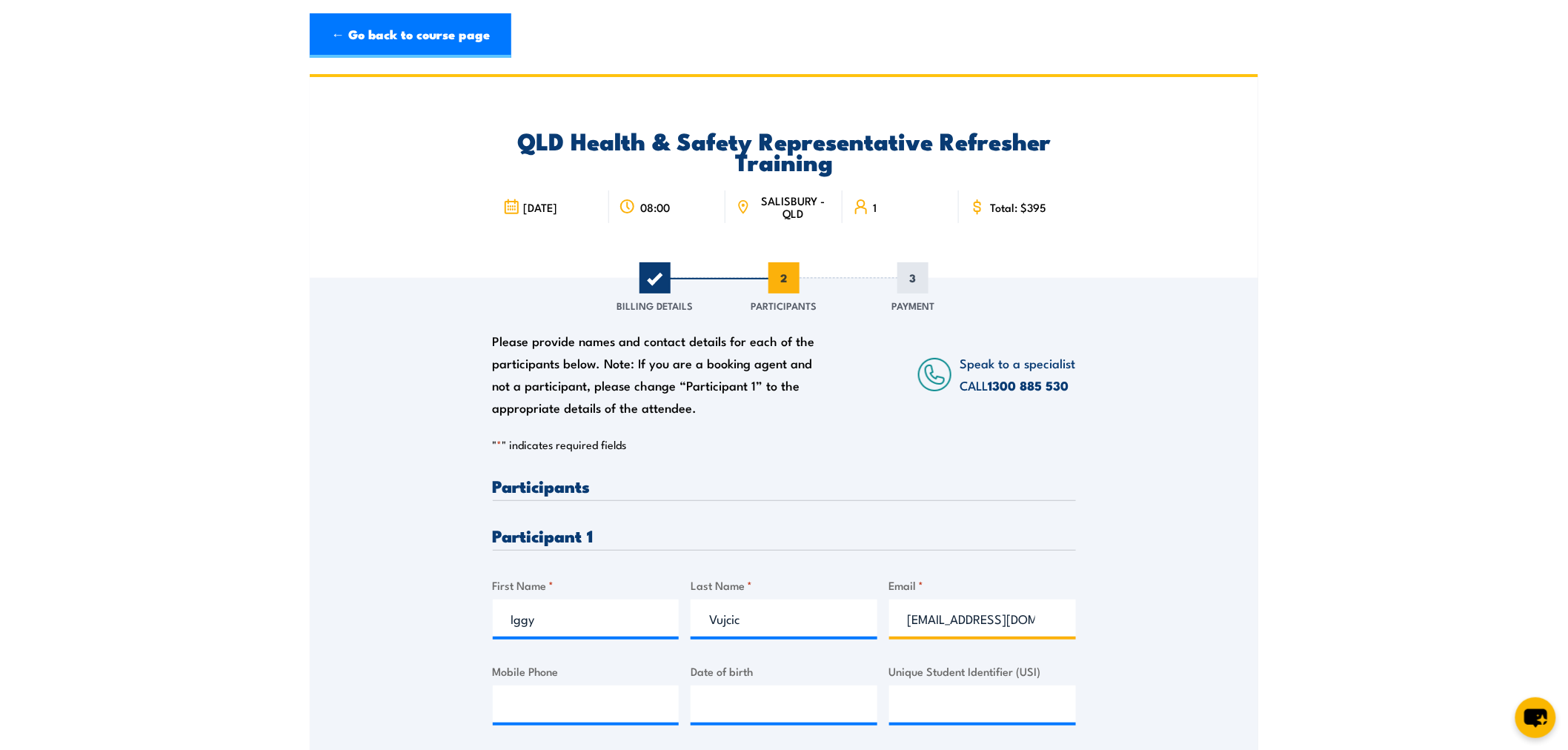
click at [797, 621] on div "Please provide names and contact details for each of the participants below. No…" at bounding box center [784, 613] width 584 height 271
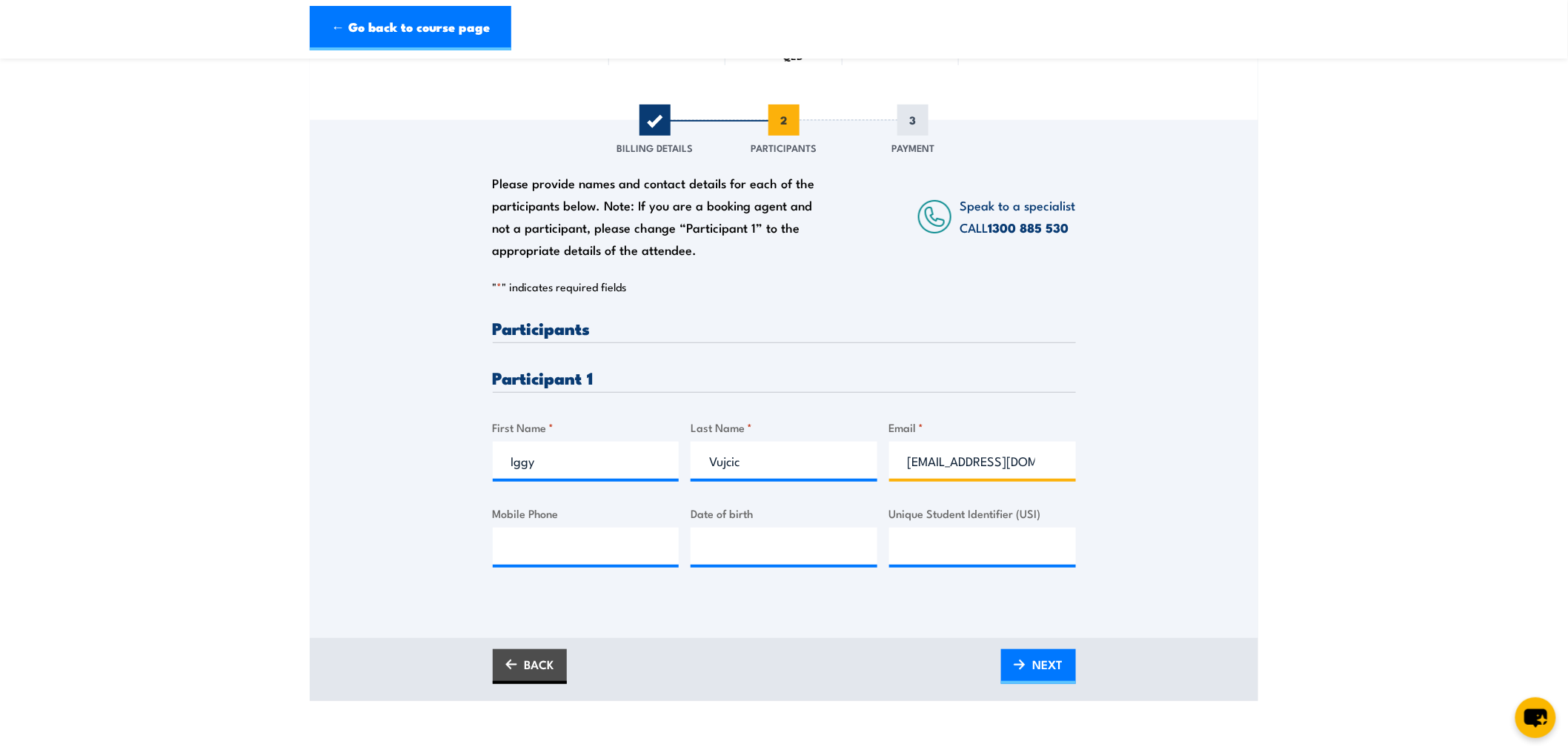
scroll to position [247, 0]
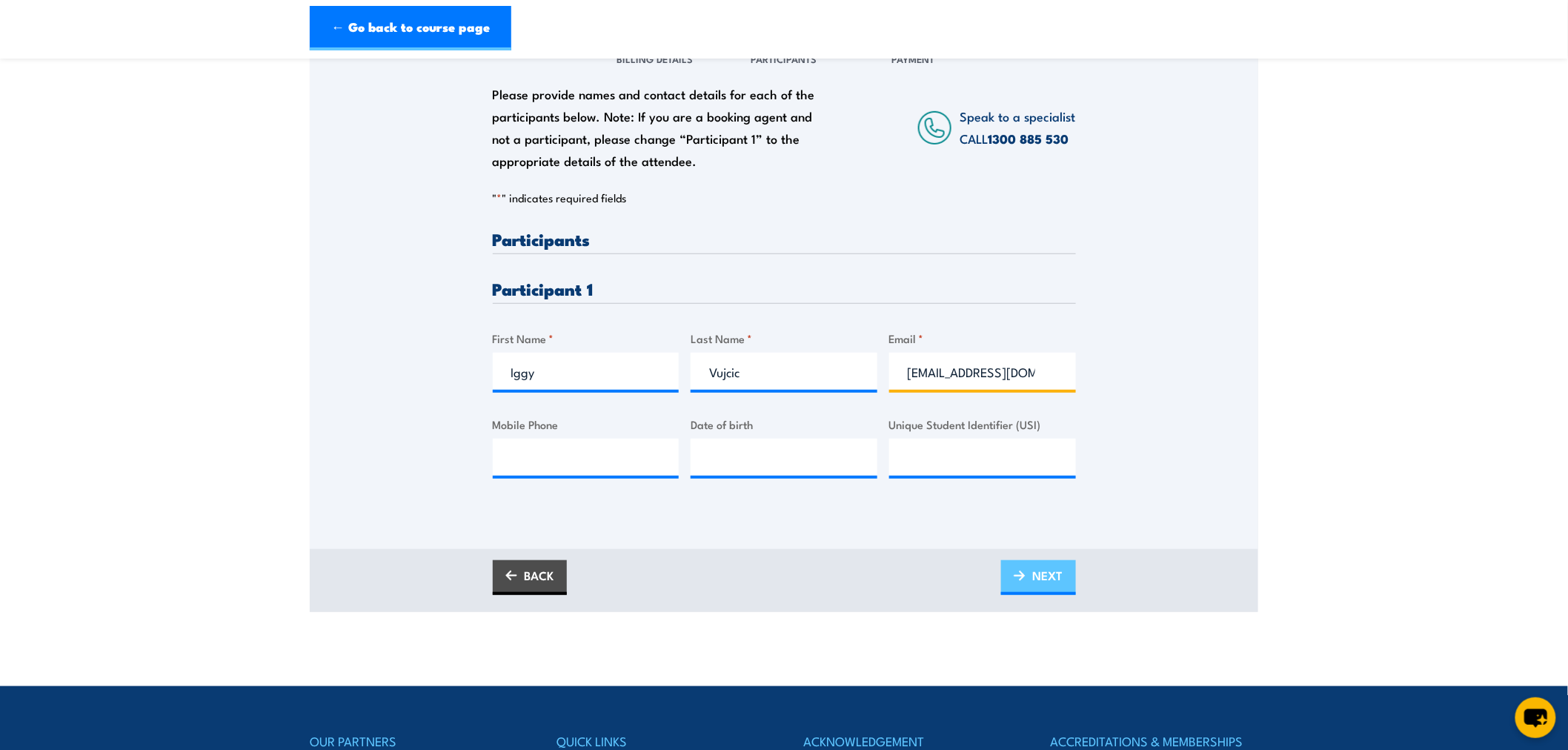
type input "iggy.vujcic@brisbane.qld.gov.au"
click at [1055, 574] on span "NEXT" at bounding box center [1048, 575] width 30 height 39
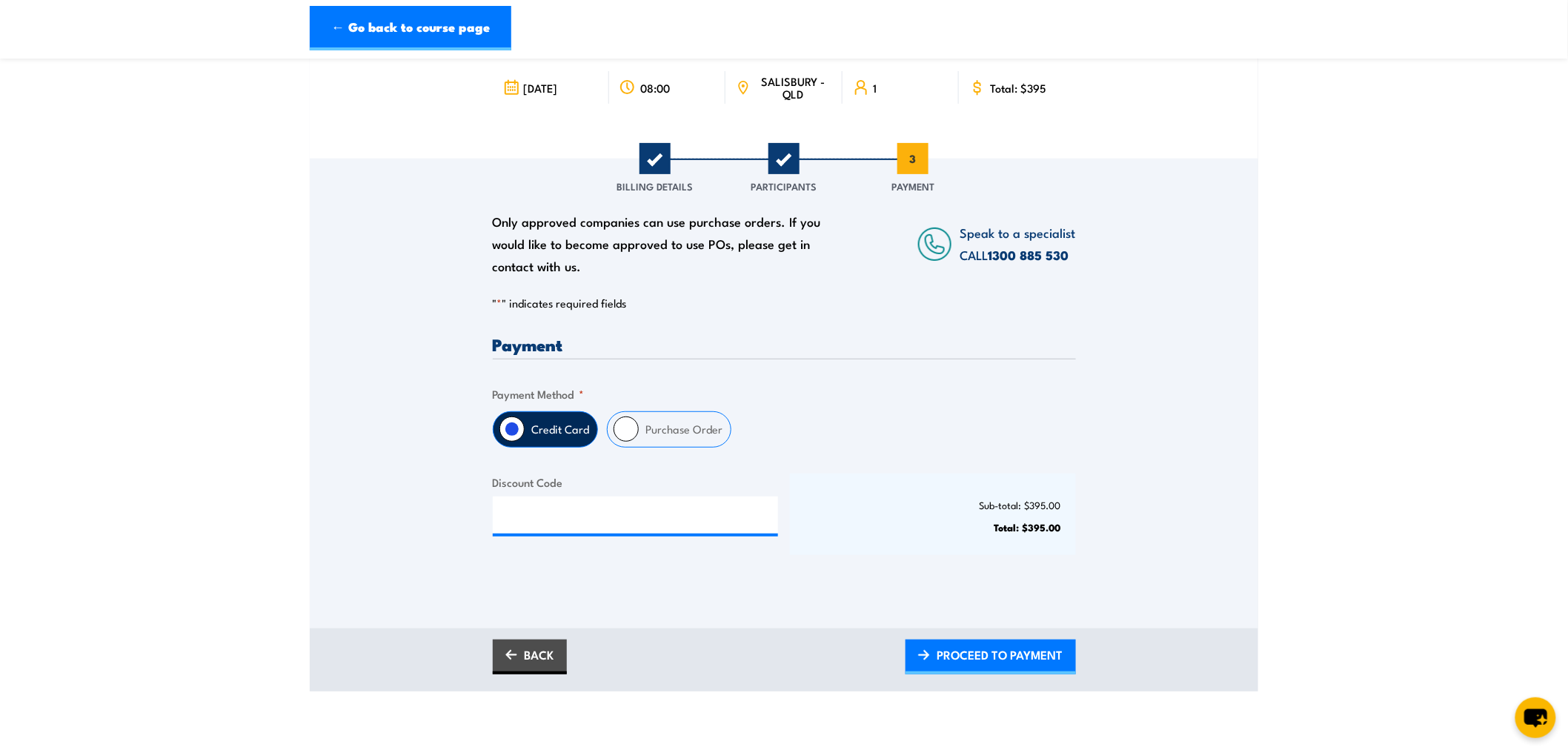
scroll to position [164, 0]
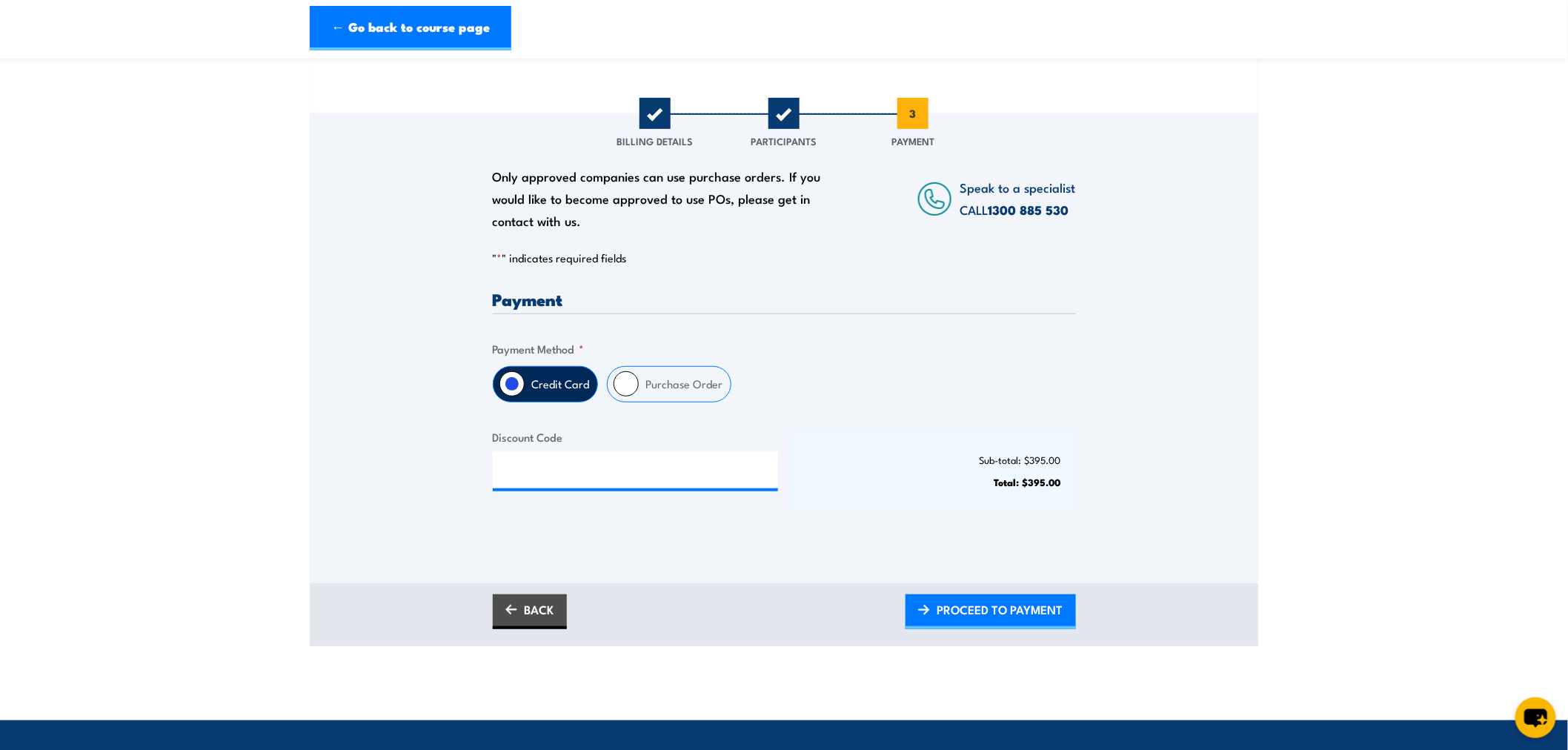
click at [618, 390] on input "Purchase Order" at bounding box center [626, 384] width 25 height 25
radio input "true"
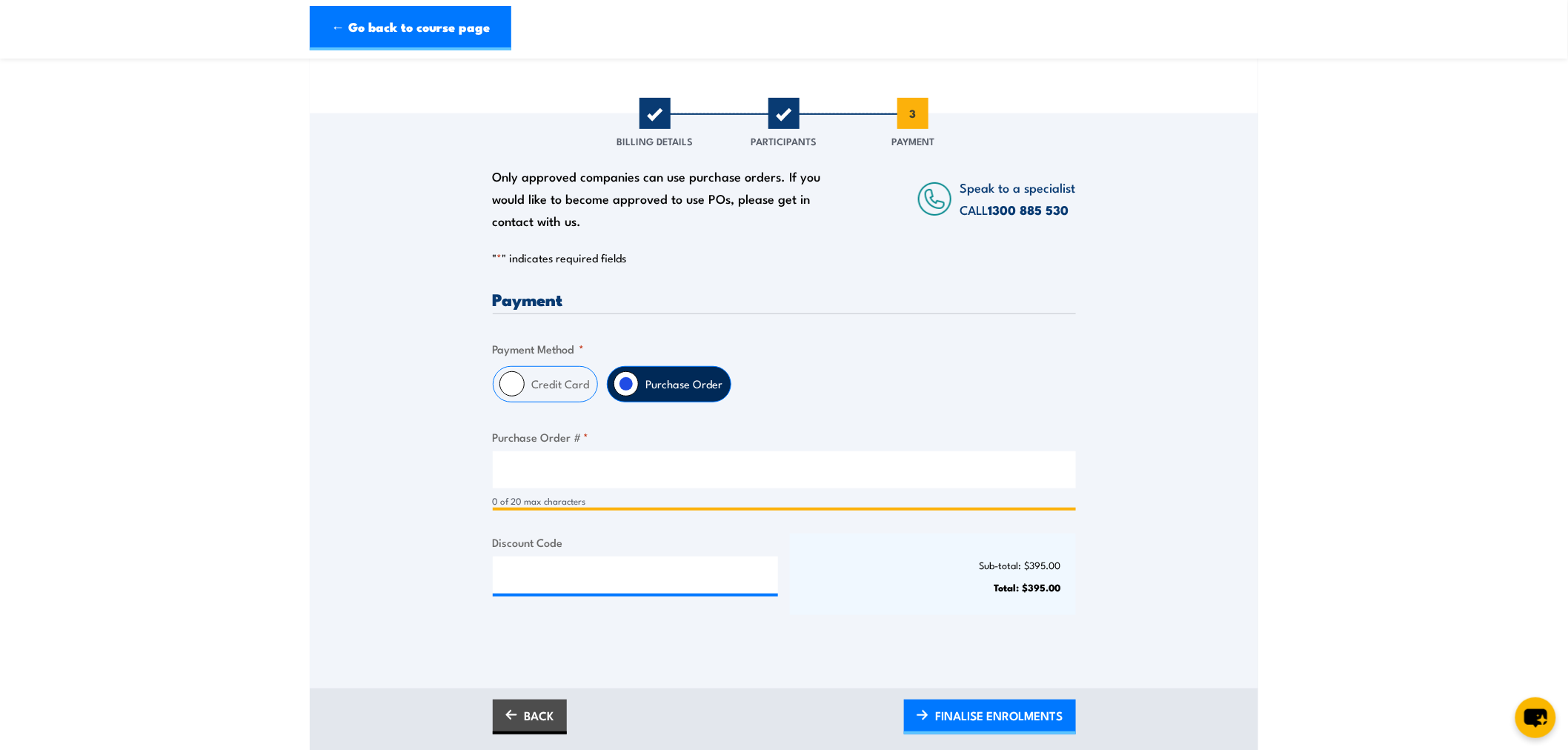
click at [645, 486] on input "Purchase Order # *" at bounding box center [784, 469] width 584 height 37
paste input "4800013122"
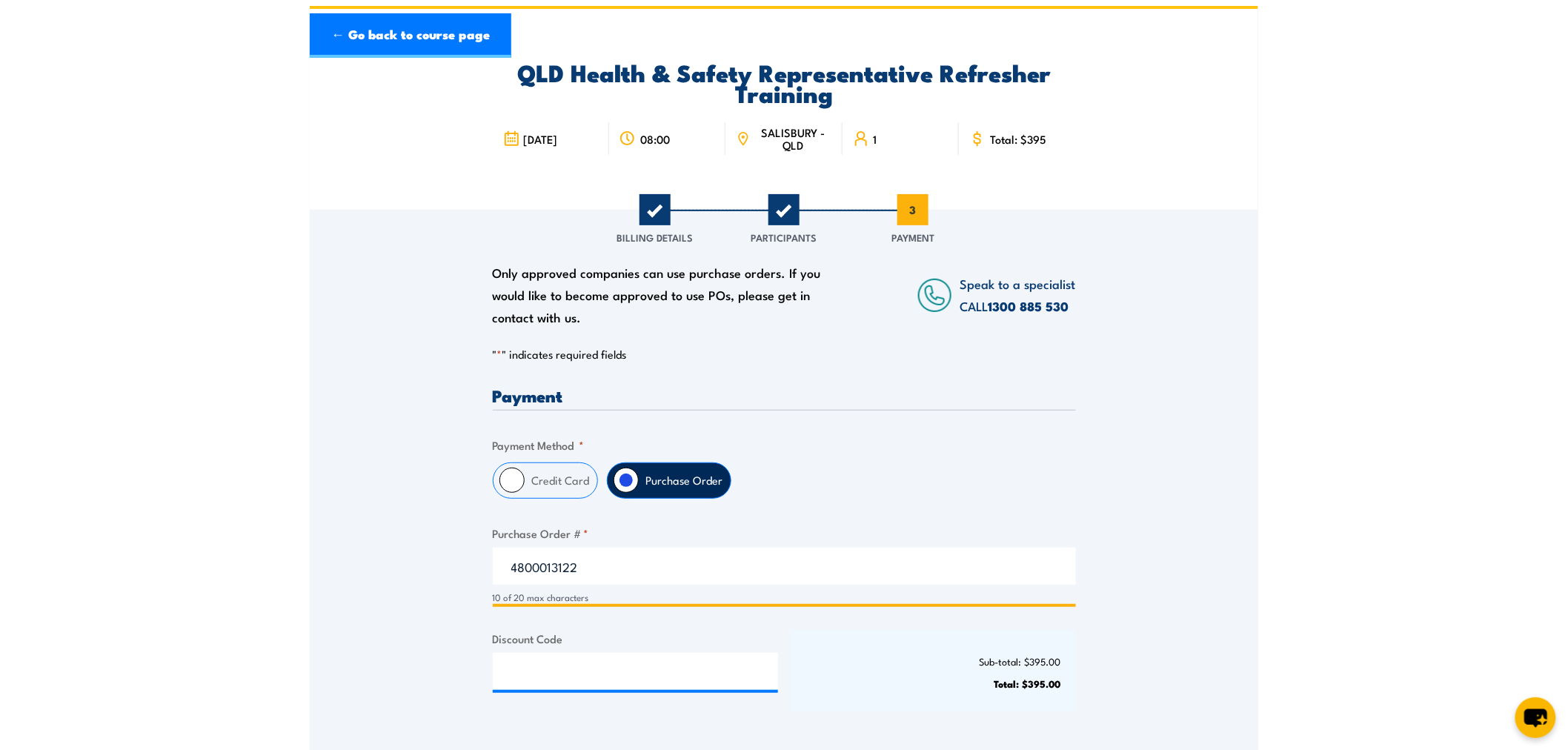
scroll to position [0, 0]
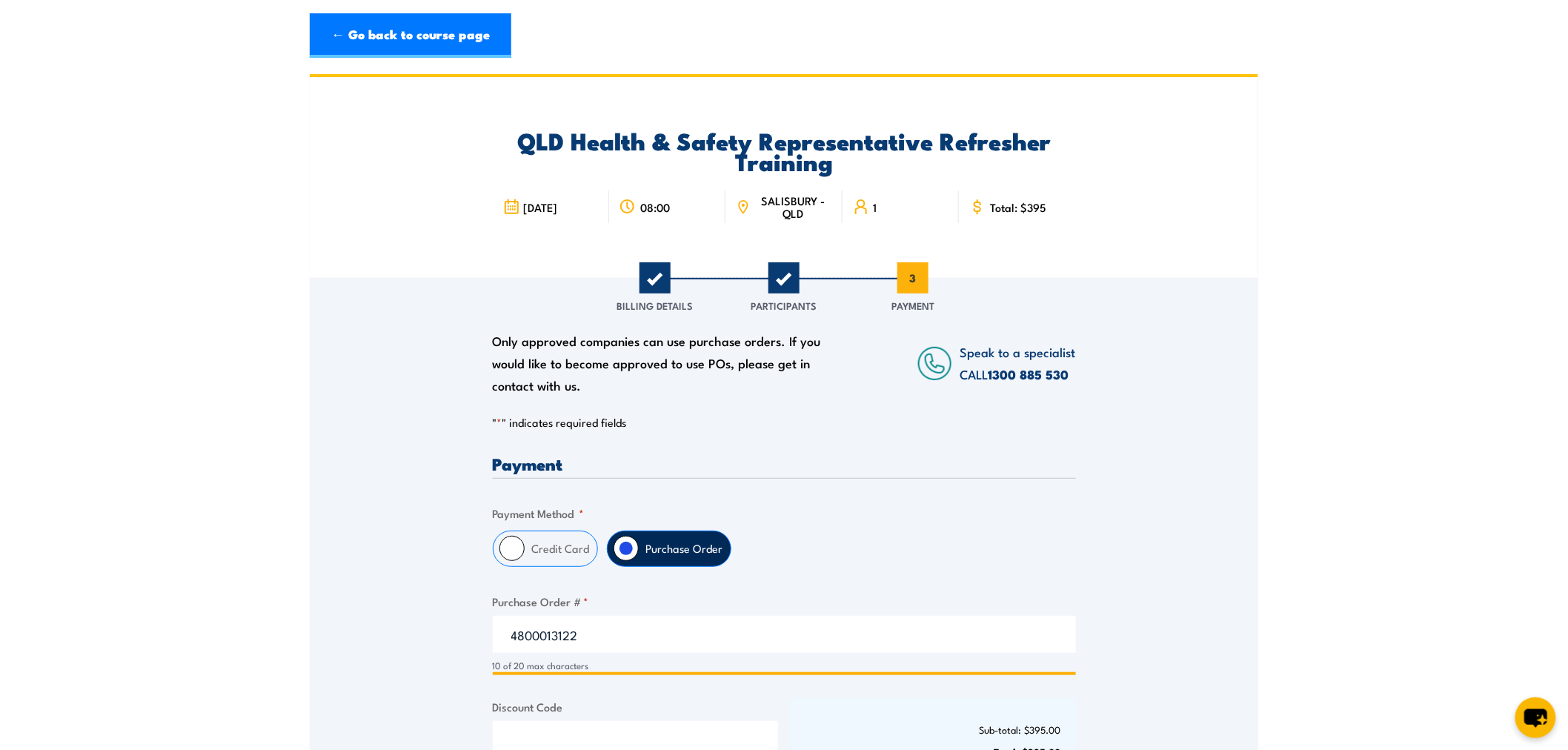
type input "4800013122"
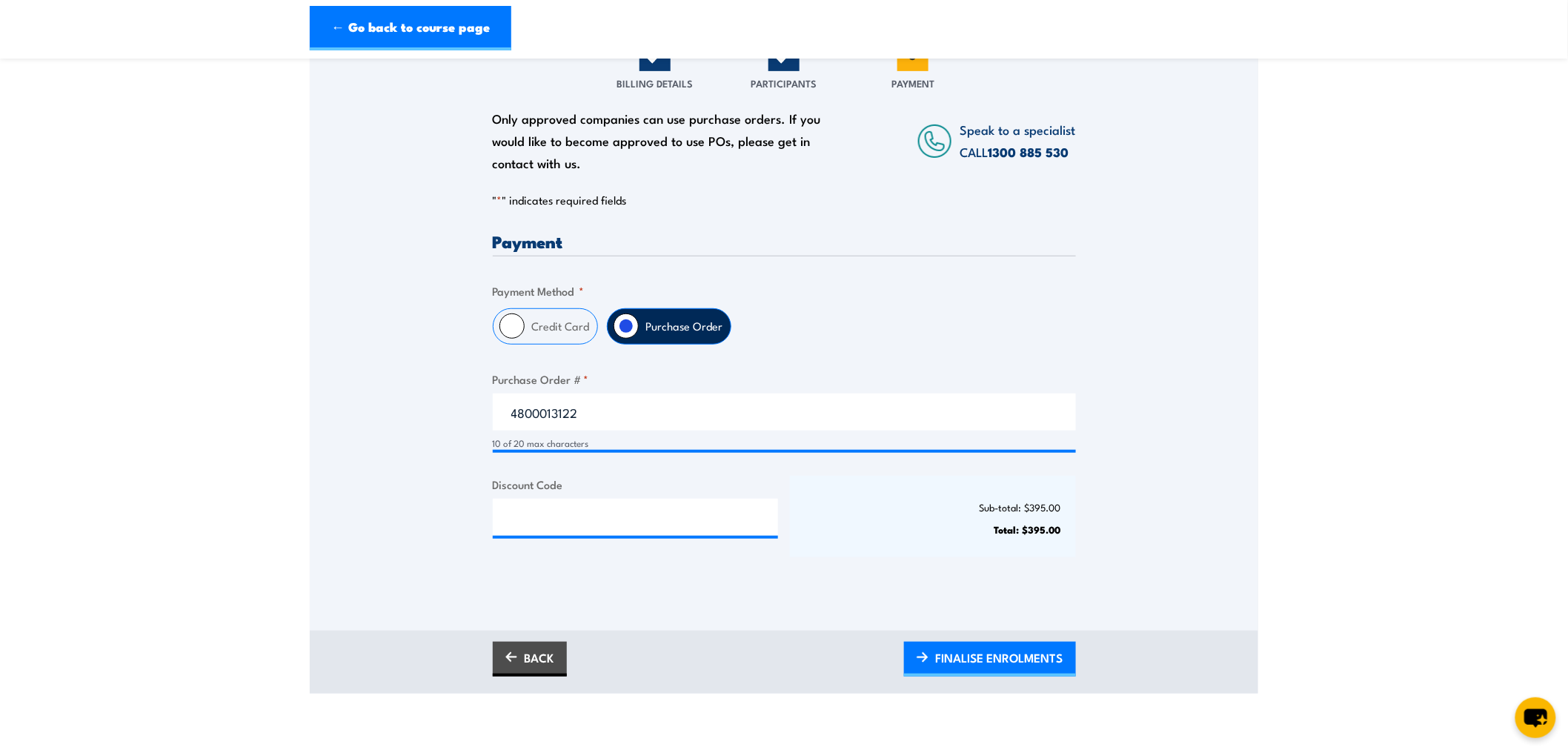
scroll to position [329, 0]
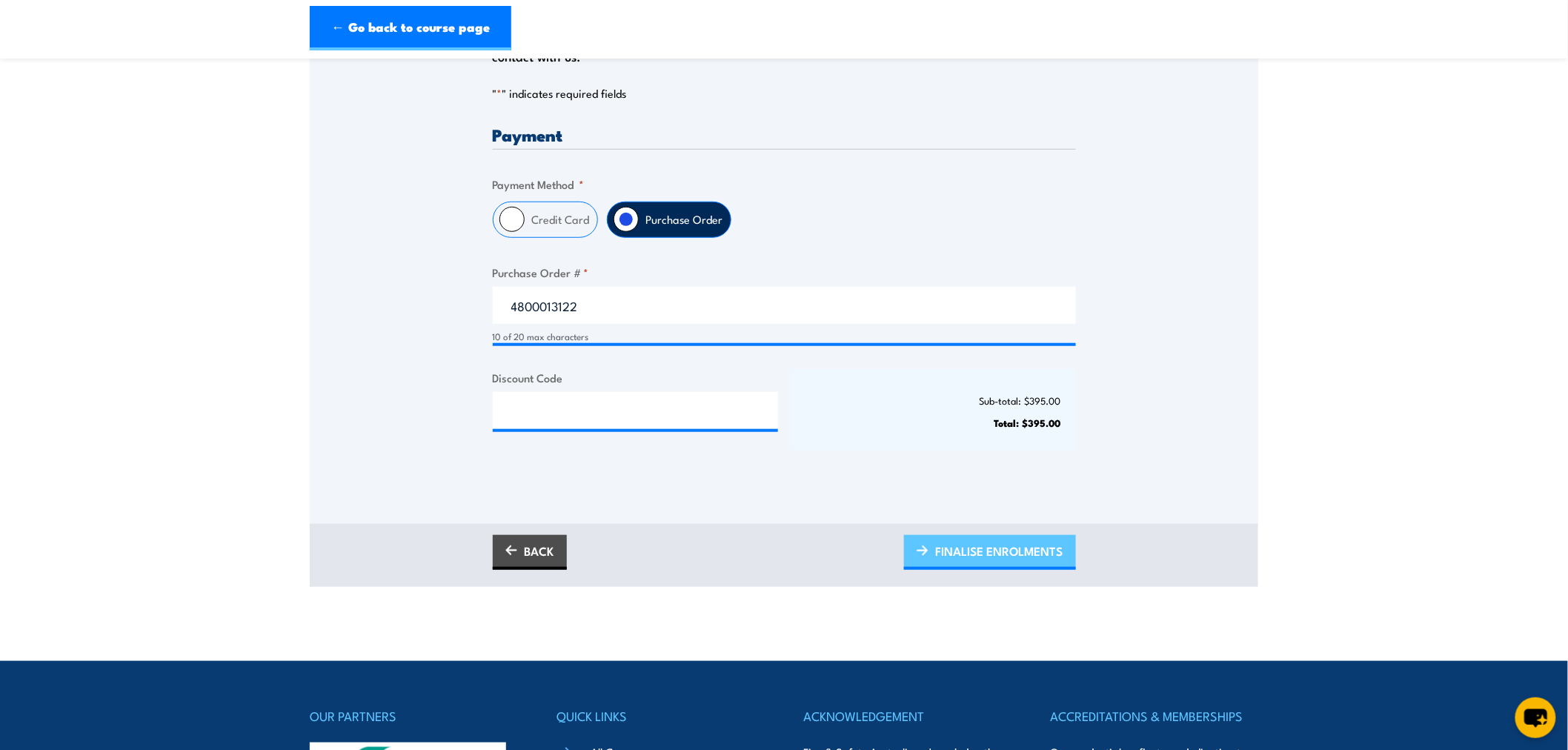
click at [937, 548] on span "FINALISE ENROLMENTS" at bounding box center [1000, 550] width 128 height 39
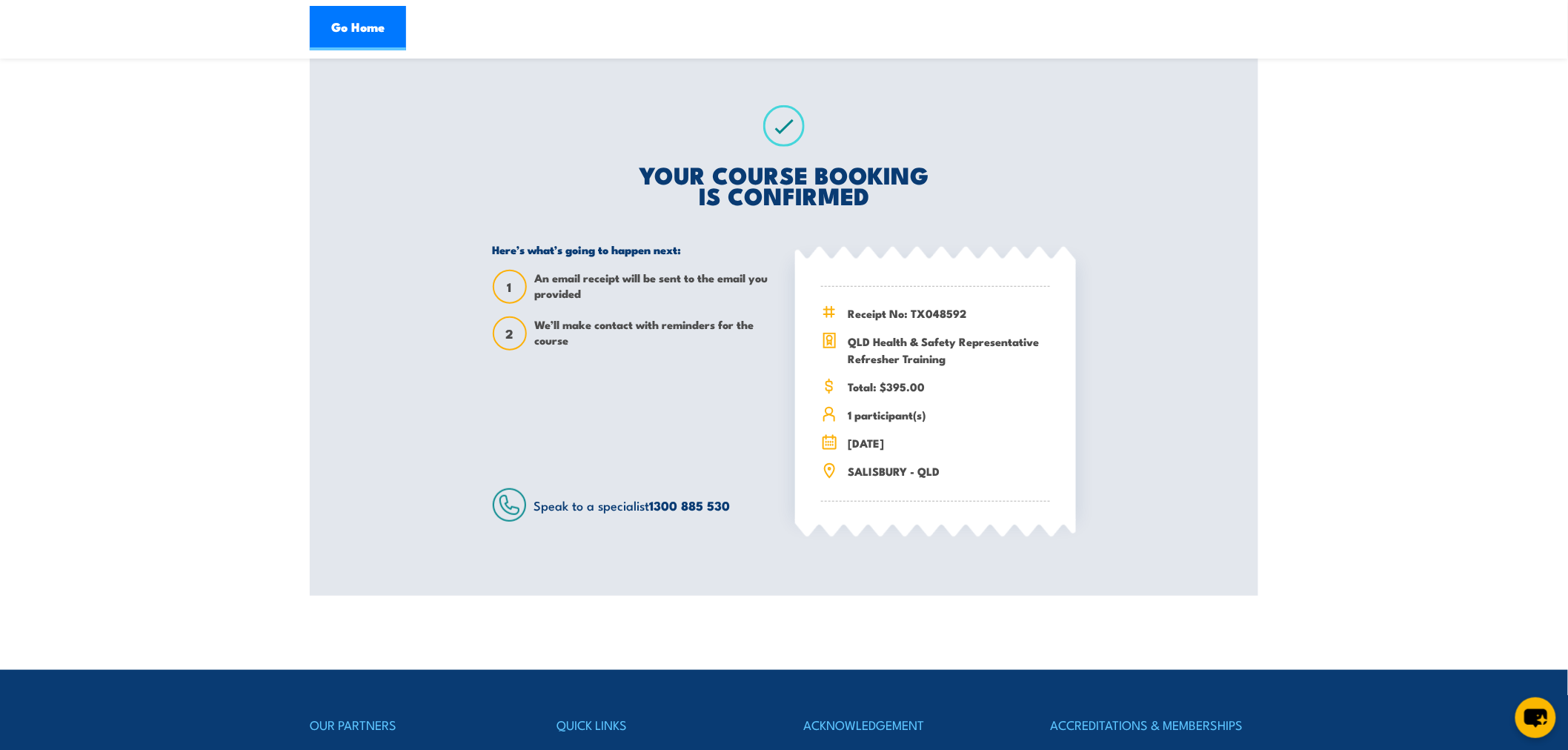
scroll to position [164, 0]
